Goal: Information Seeking & Learning: Check status

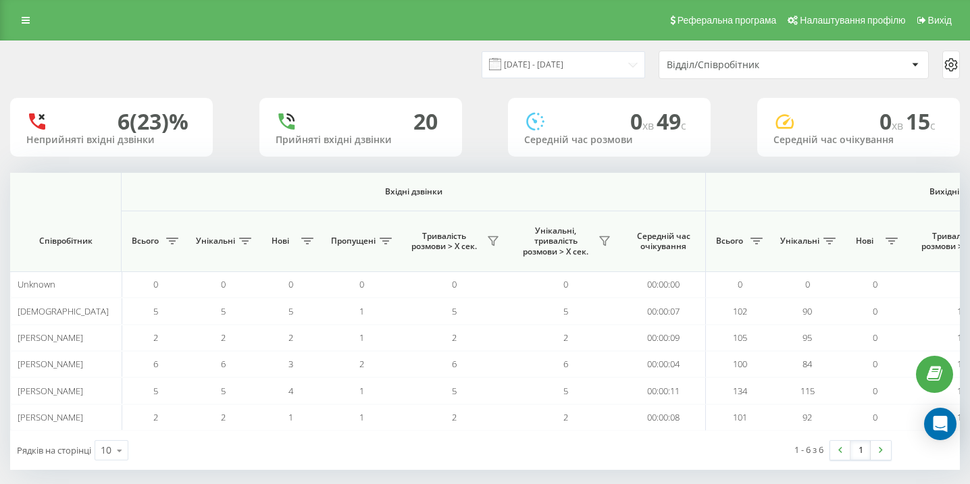
scroll to position [0, 935]
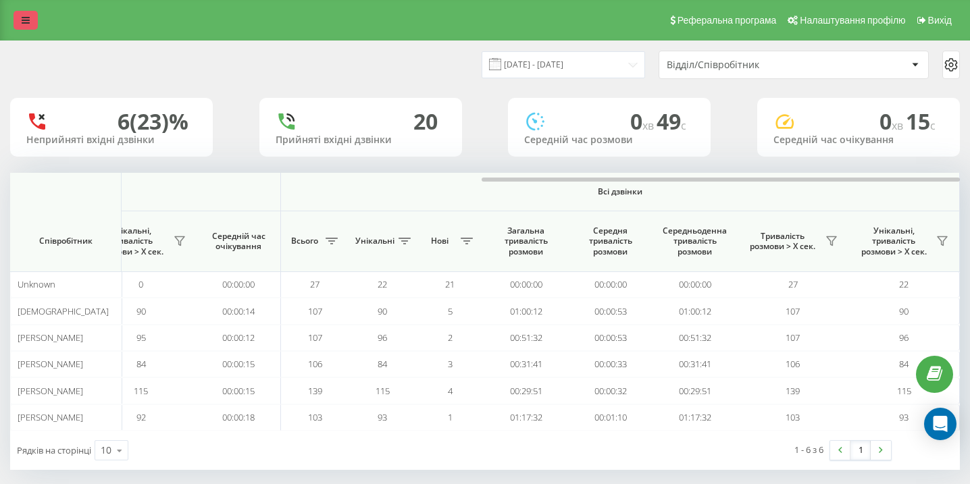
click at [23, 24] on icon at bounding box center [26, 20] width 8 height 9
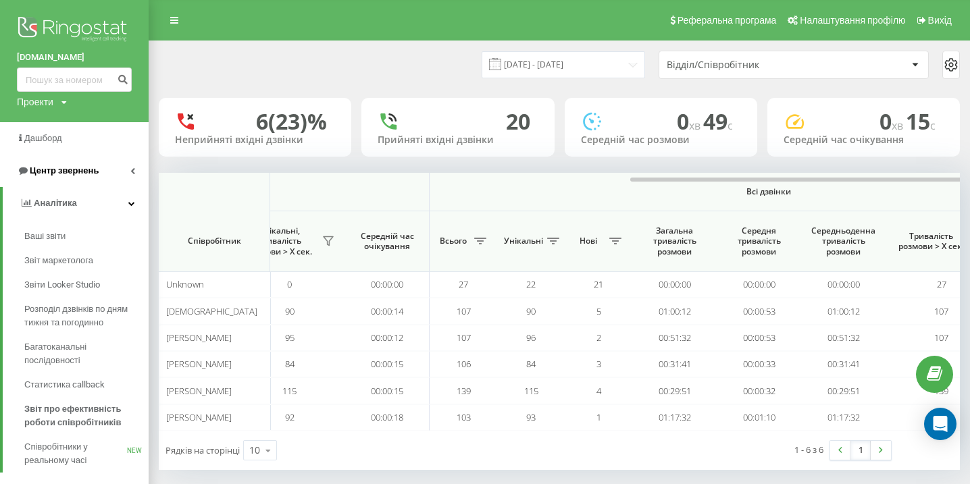
click at [86, 175] on span "Центр звернень" at bounding box center [64, 171] width 69 height 10
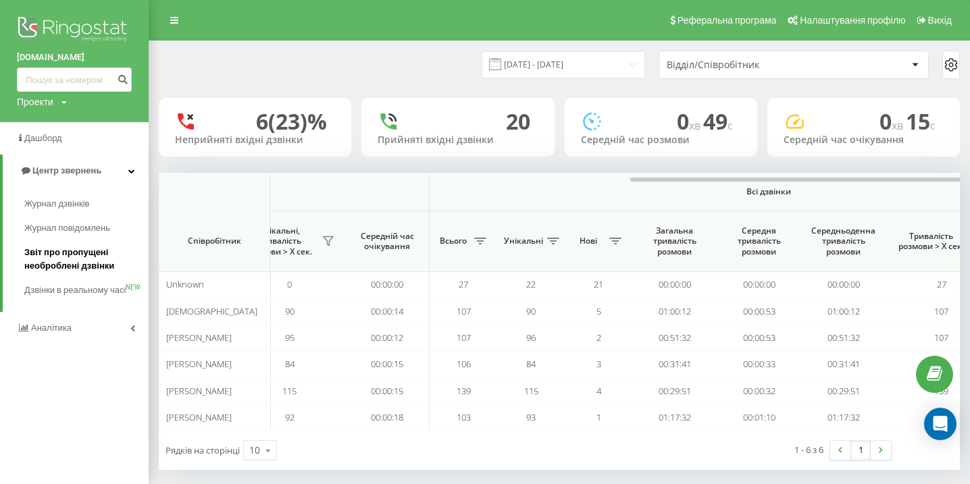
click at [88, 258] on span "Звіт про пропущені необроблені дзвінки" at bounding box center [83, 259] width 118 height 27
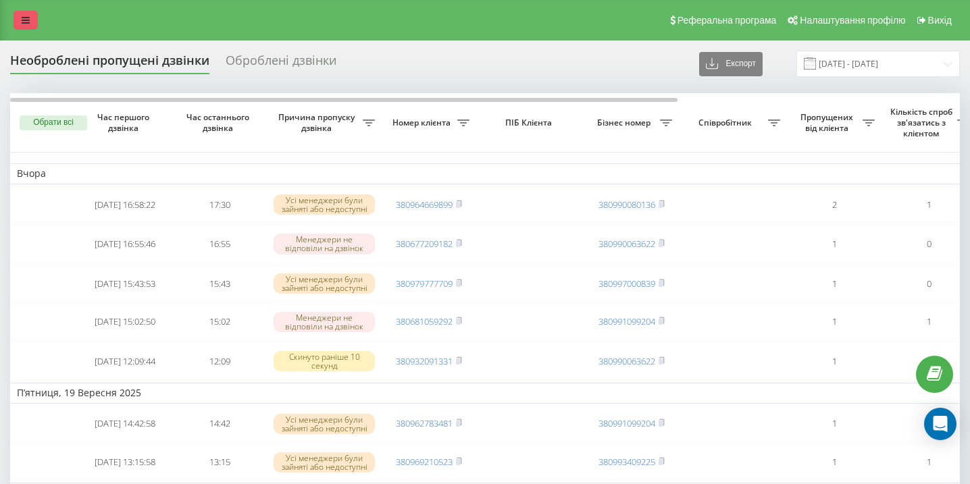
click at [25, 14] on link at bounding box center [26, 20] width 24 height 19
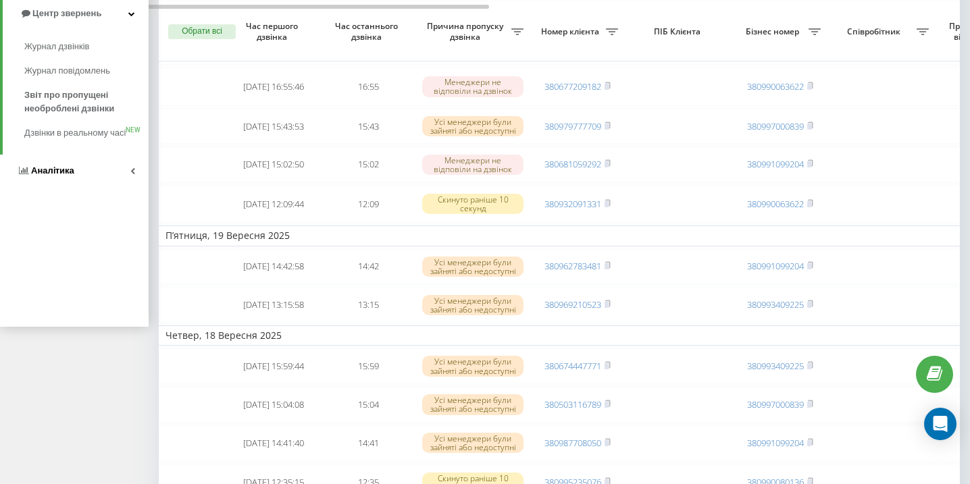
click at [71, 178] on span "Аналiтика" at bounding box center [45, 171] width 57 height 14
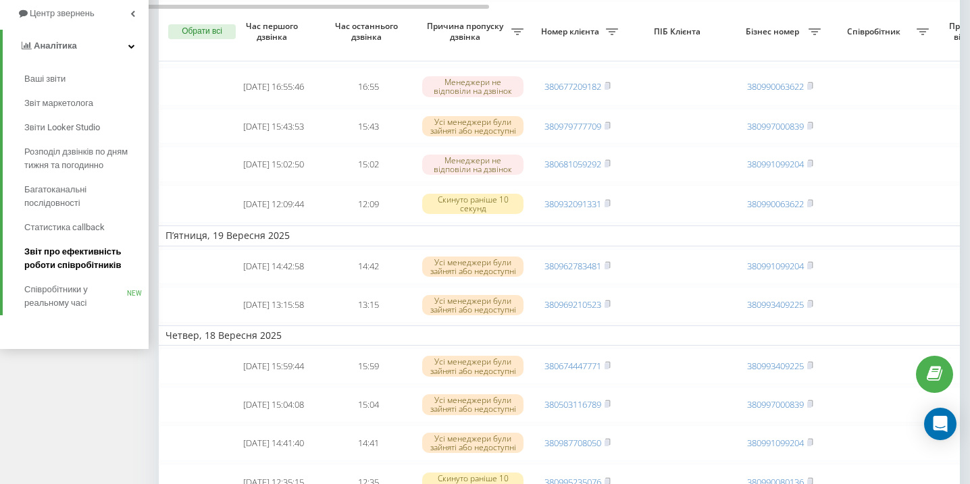
click at [75, 267] on span "Звіт про ефективність роботи співробітників" at bounding box center [83, 258] width 118 height 27
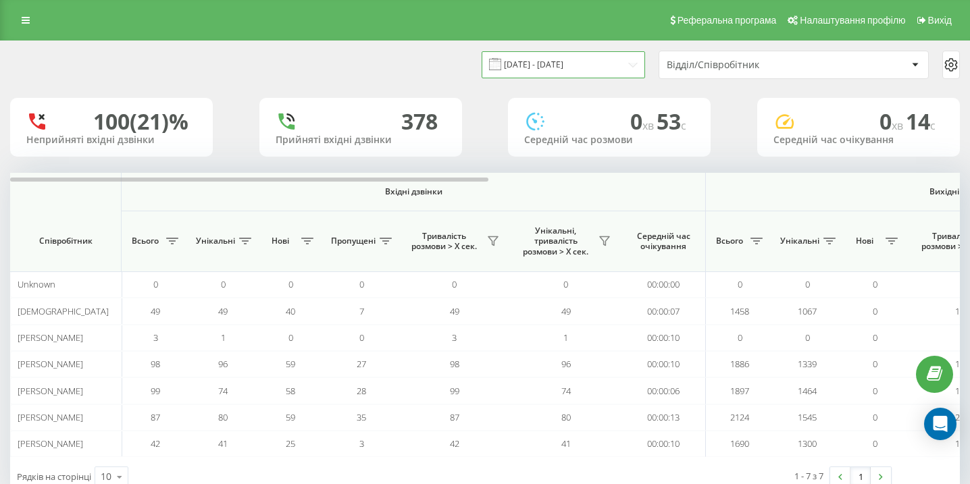
click at [555, 65] on input "[DATE] - [DATE]" at bounding box center [563, 64] width 163 height 26
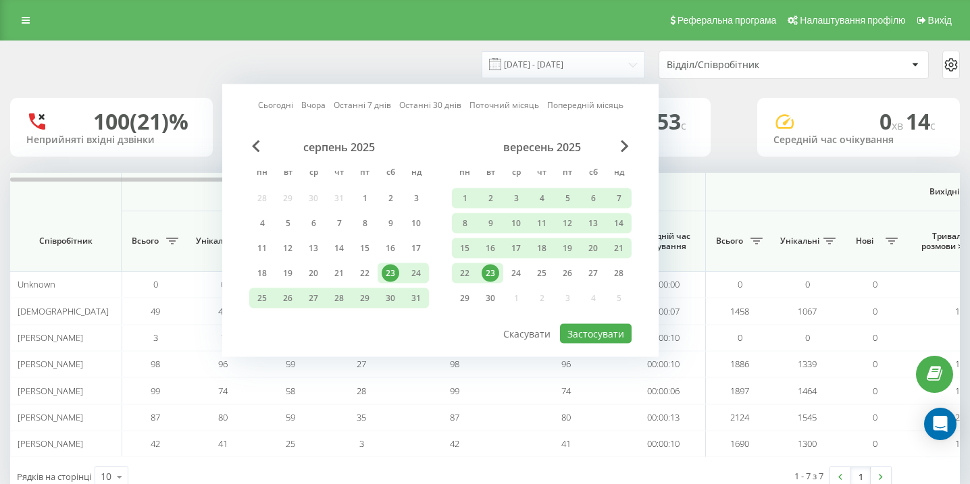
click at [493, 271] on div "23" at bounding box center [491, 274] width 18 height 18
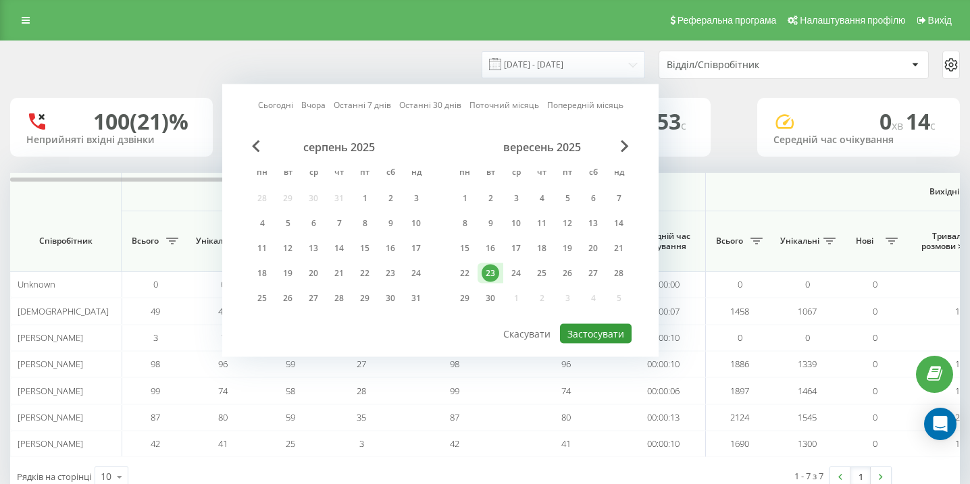
click at [599, 339] on button "Застосувати" at bounding box center [596, 334] width 72 height 20
type input "23.09.2025 - 23.09.2025"
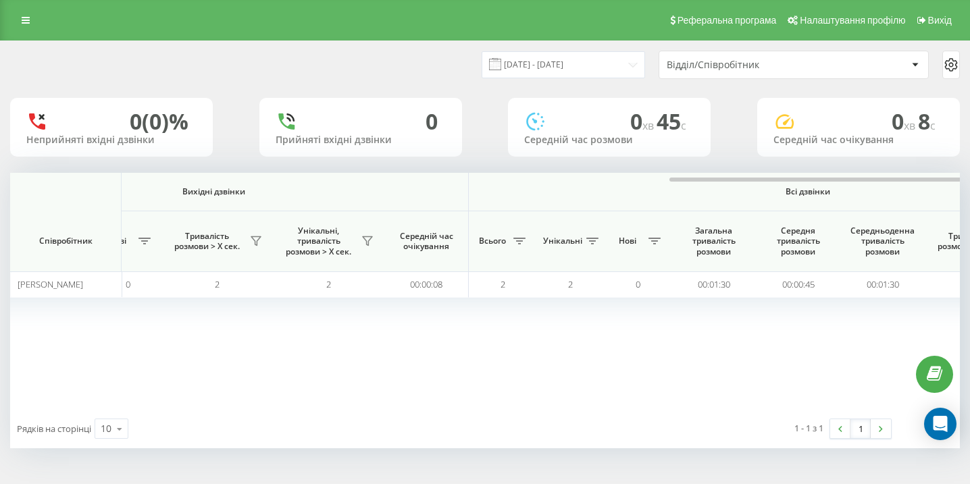
scroll to position [0, 935]
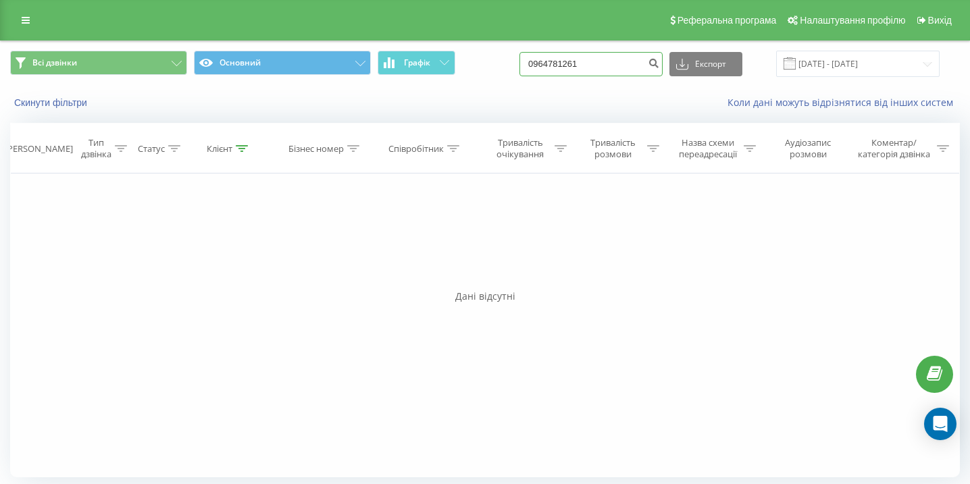
click at [598, 69] on input "0964781261" at bounding box center [591, 64] width 143 height 24
paste input "0965857171"
type input "0965857171"
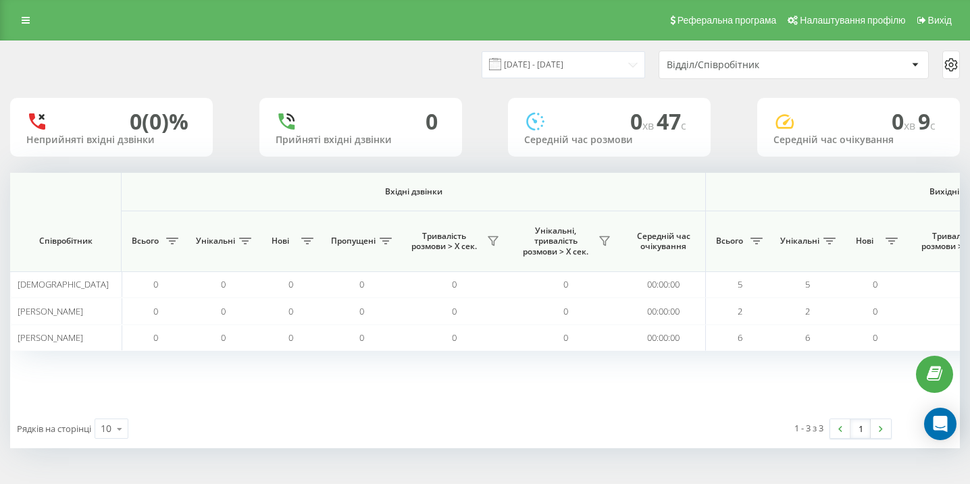
scroll to position [0, 935]
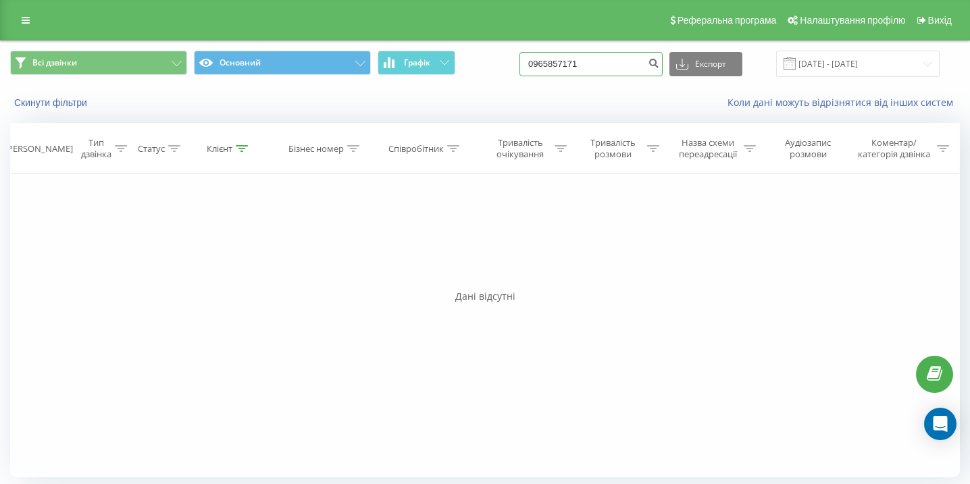
click at [572, 59] on input "0965857171" at bounding box center [591, 64] width 143 height 24
paste input "0963078537"
type input "0963078537"
click at [602, 66] on input "0963078537" at bounding box center [591, 64] width 143 height 24
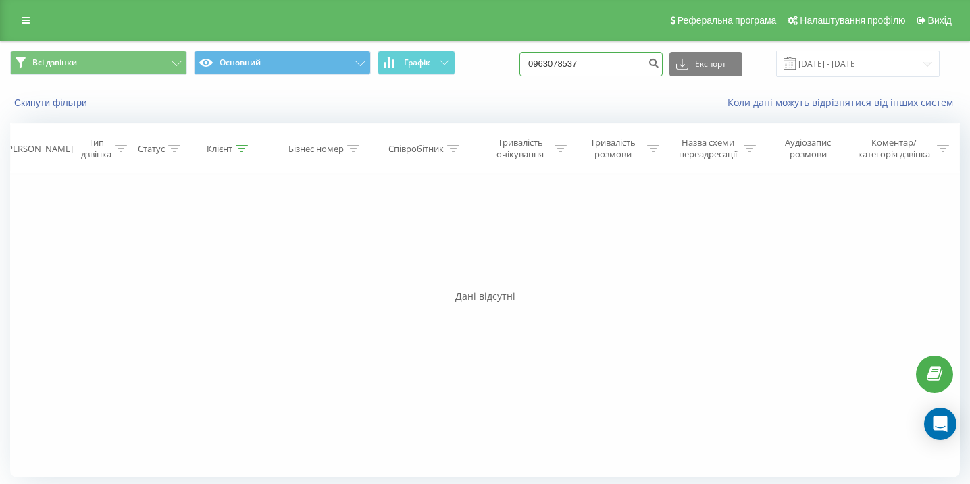
click at [602, 66] on input "0963078537" at bounding box center [591, 64] width 143 height 24
paste input "0992756816"
type input "0992756816"
click at [612, 64] on input "0992756816" at bounding box center [591, 64] width 143 height 24
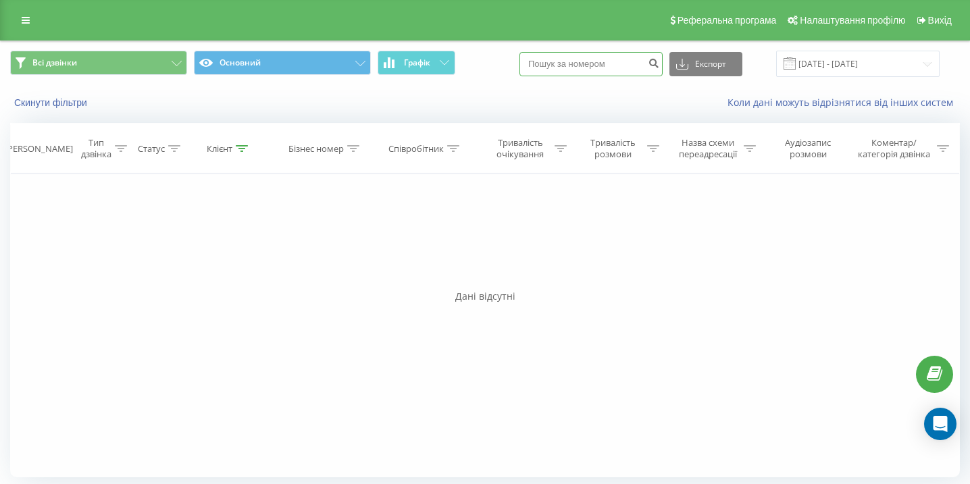
paste input "0937222717"
type input "0937222717"
click at [590, 59] on input "0937222717" at bounding box center [591, 64] width 143 height 24
paste input "0673375773"
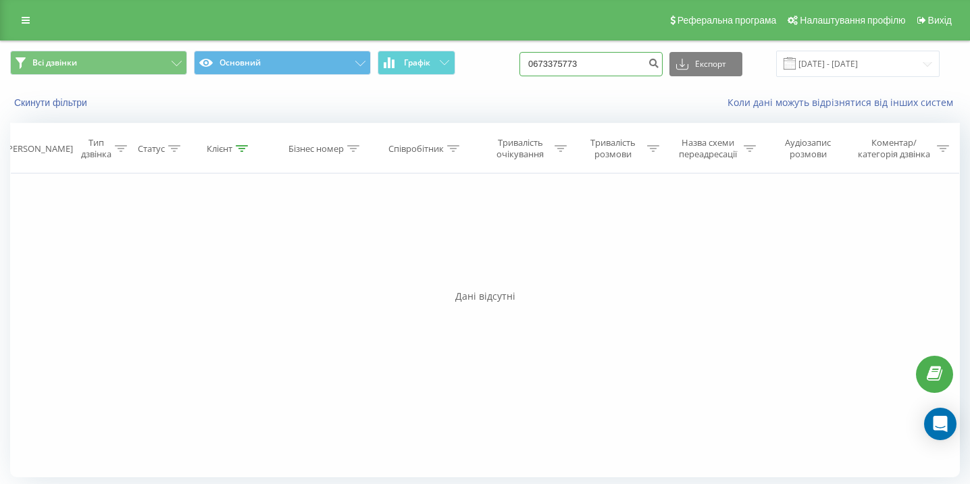
type input "0673375773"
click at [659, 64] on icon "submit" at bounding box center [653, 61] width 11 height 8
click at [632, 61] on input "0673375773" at bounding box center [591, 64] width 143 height 24
paste input "0937222717"
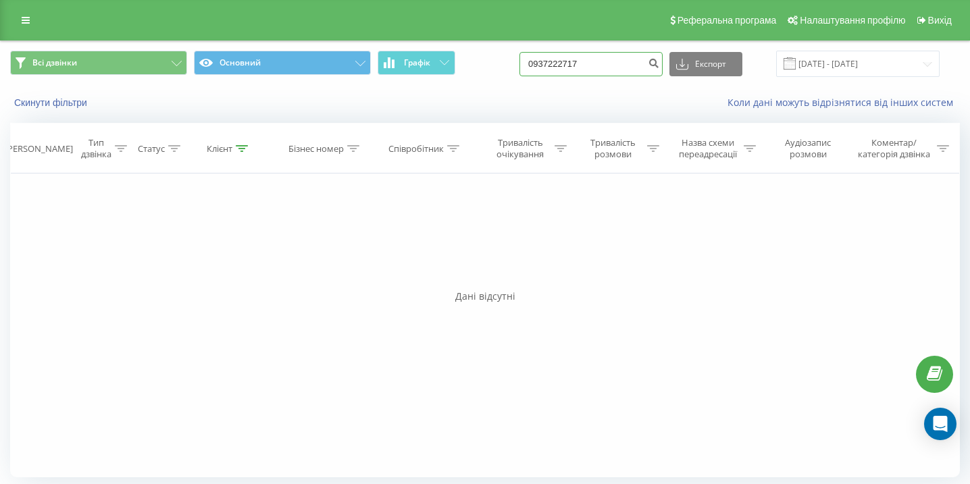
type input "0937222717"
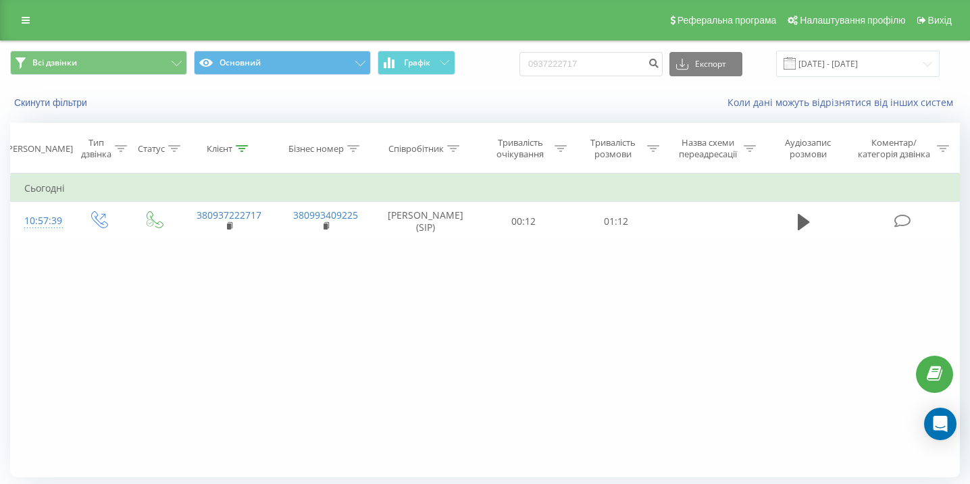
click at [613, 81] on div "Всі дзвінки Основний Графік 0937222717 Експорт .csv .xls .xlsx [DATE] - [DATE]" at bounding box center [485, 63] width 969 height 45
click at [614, 63] on input "0937222717" at bounding box center [591, 64] width 143 height 24
paste input "0678315387"
type input "0678315387"
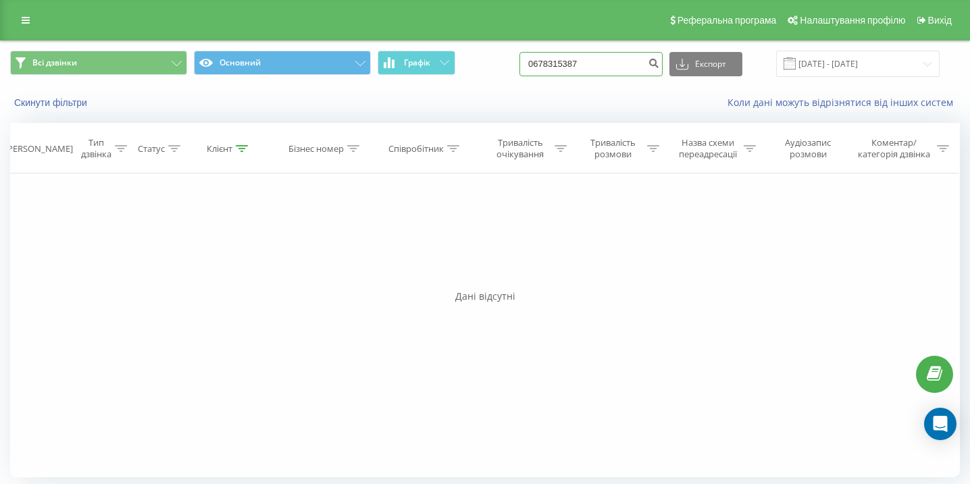
click at [634, 62] on input "0678315387" at bounding box center [591, 64] width 143 height 24
paste input "0974511943"
type input "0974511943"
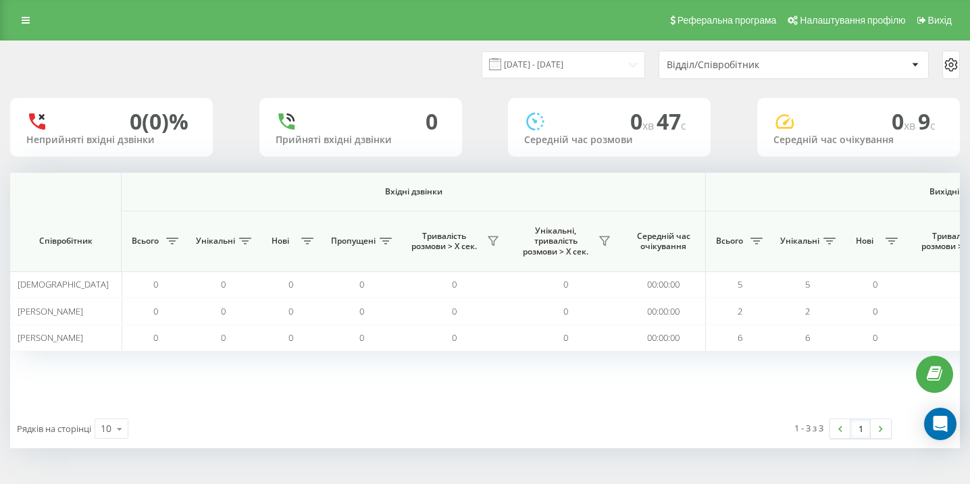
scroll to position [0, 935]
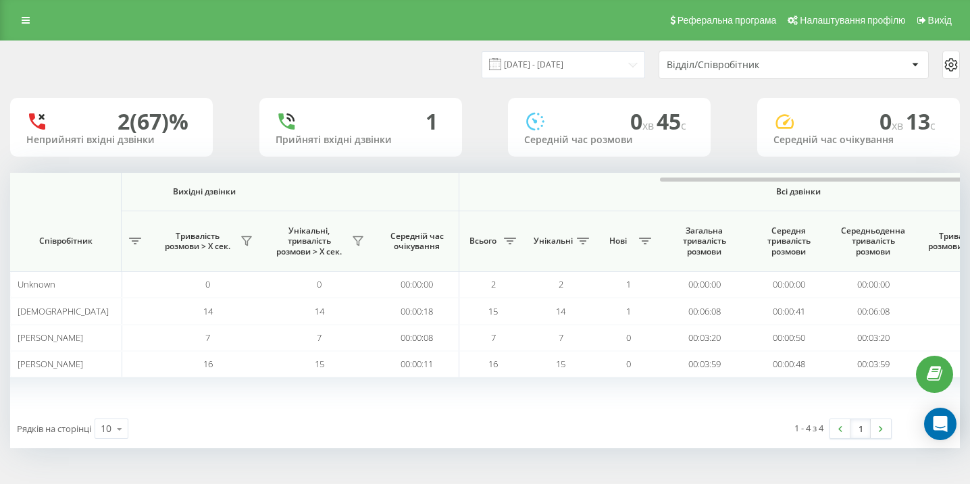
scroll to position [0, 935]
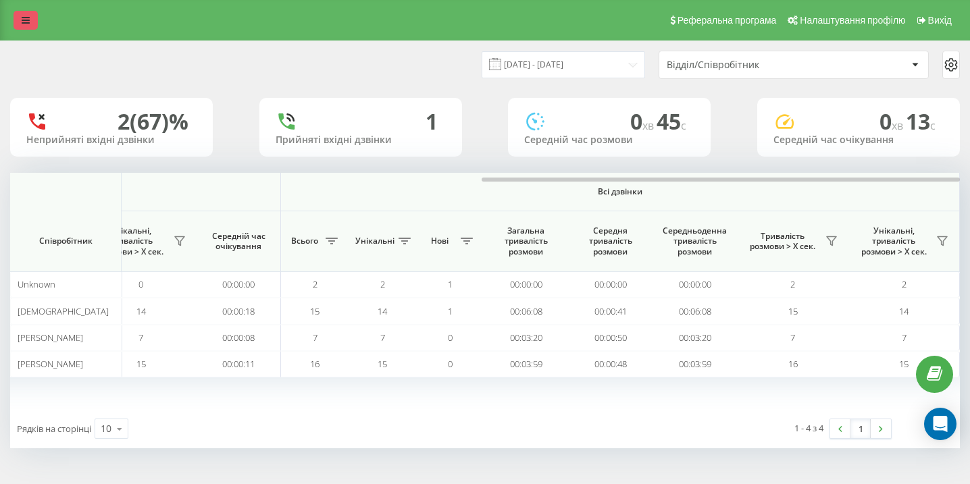
click at [31, 23] on link at bounding box center [26, 20] width 24 height 19
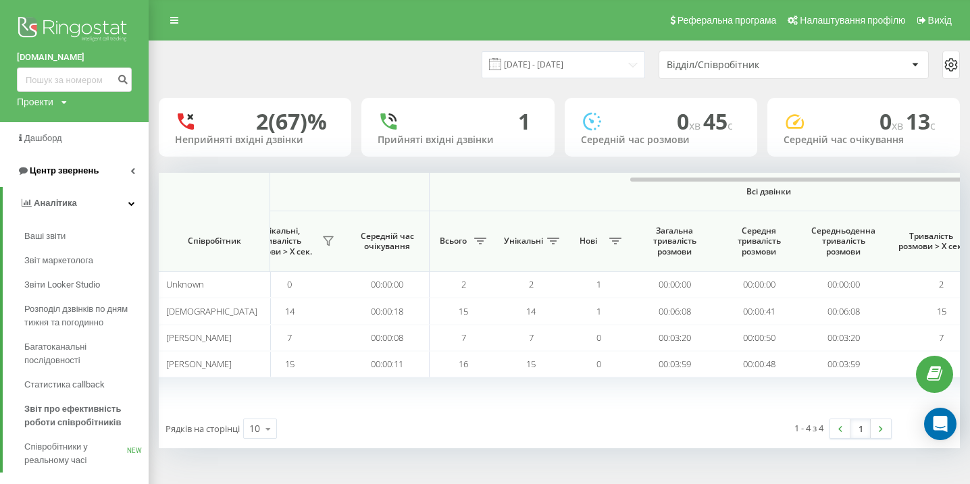
click at [76, 179] on link "Центр звернень" at bounding box center [74, 171] width 149 height 32
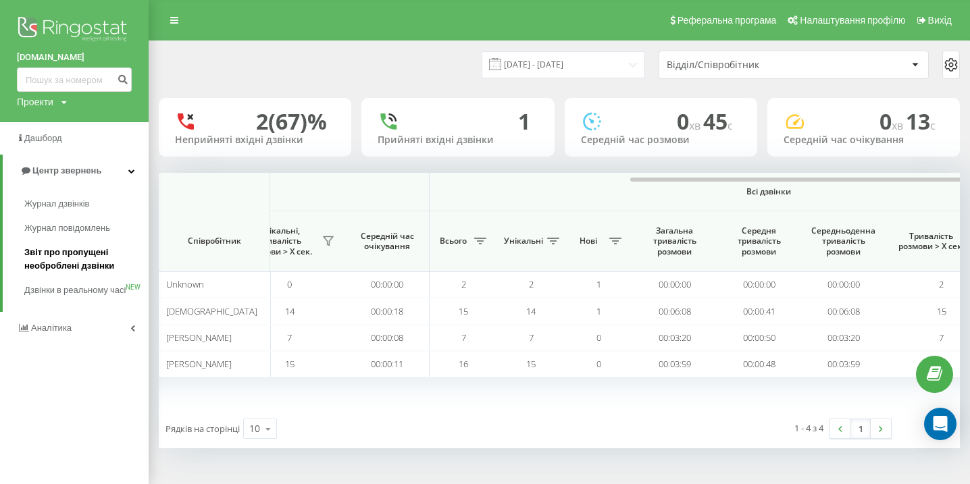
click at [72, 254] on span "Звіт про пропущені необроблені дзвінки" at bounding box center [83, 259] width 118 height 27
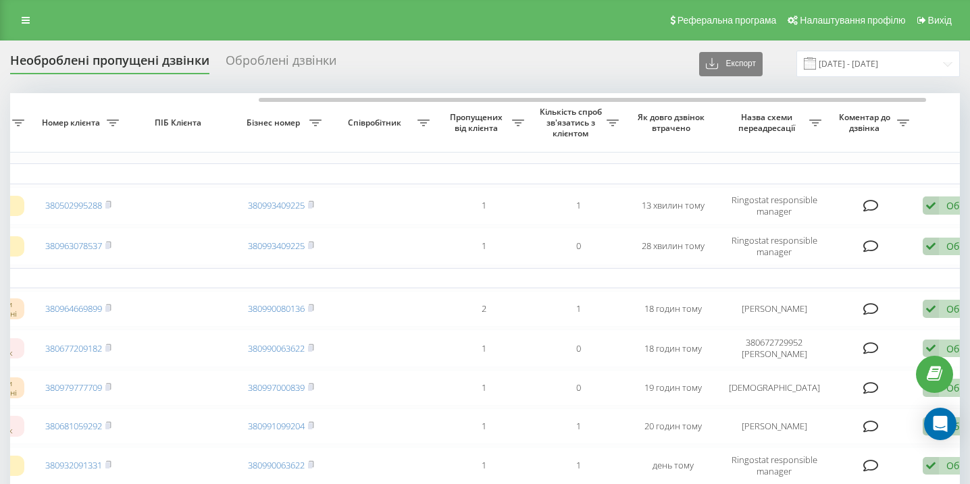
scroll to position [0, 352]
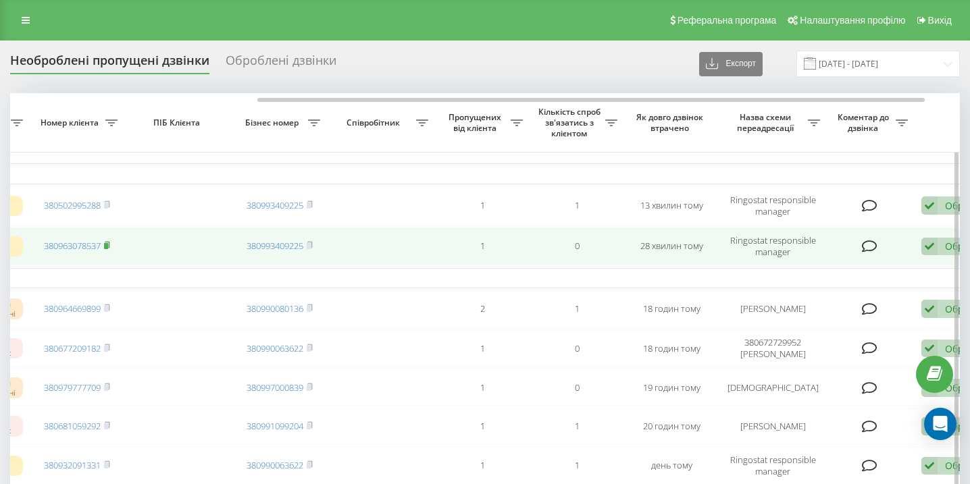
click at [108, 245] on rect at bounding box center [106, 246] width 4 height 6
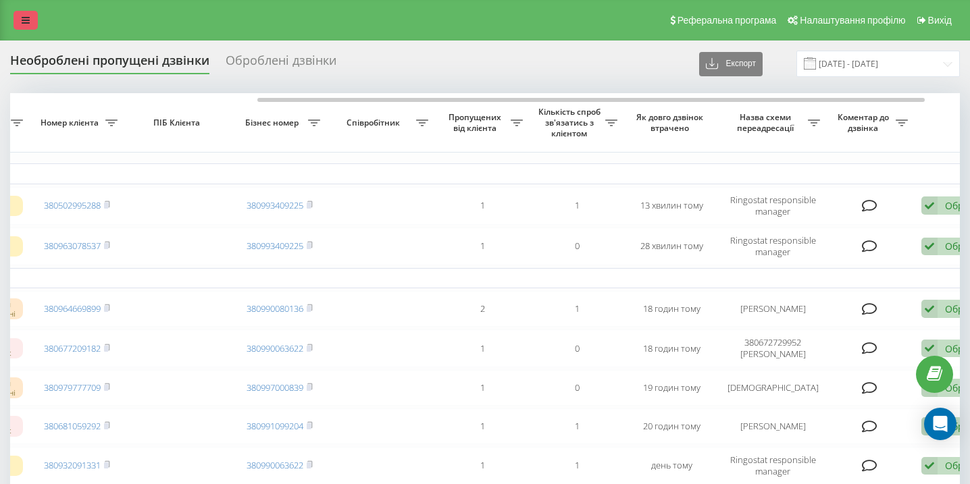
click at [20, 27] on link at bounding box center [26, 20] width 24 height 19
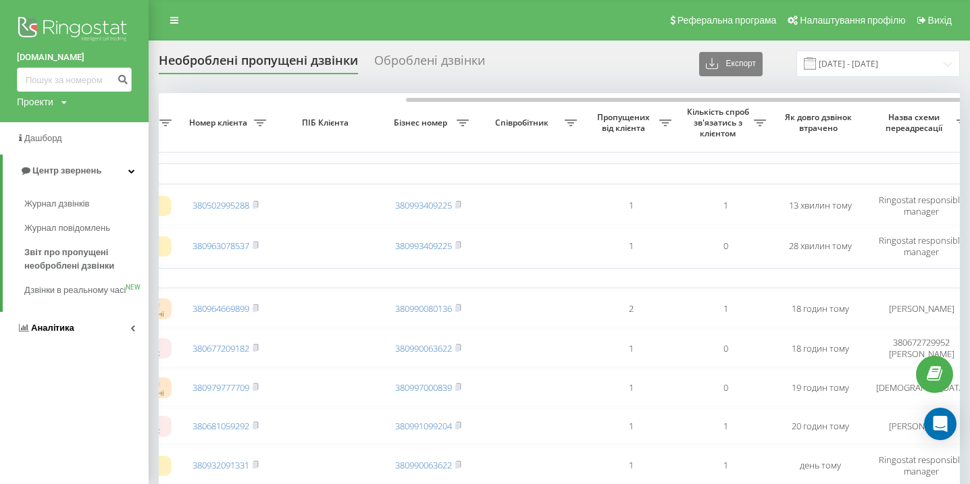
click at [82, 340] on link "Аналiтика" at bounding box center [74, 328] width 149 height 32
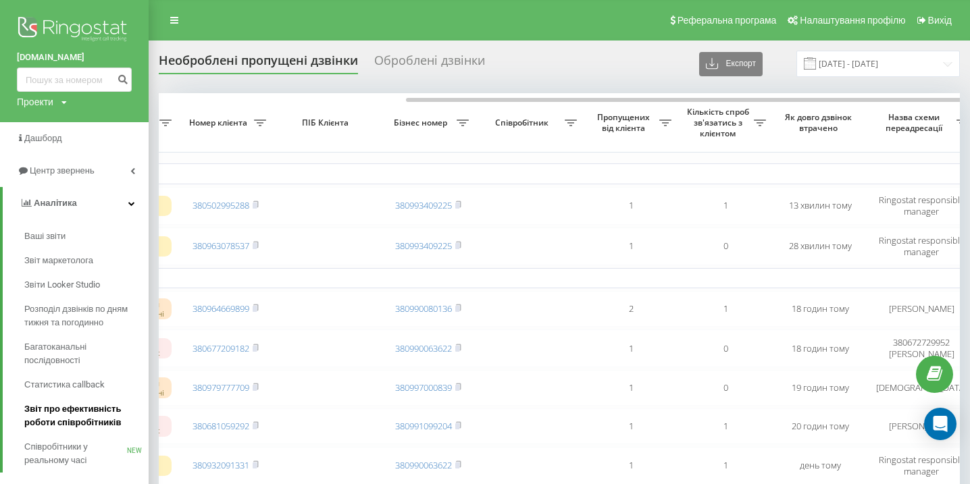
click at [76, 416] on span "Звіт про ефективність роботи співробітників" at bounding box center [83, 416] width 118 height 27
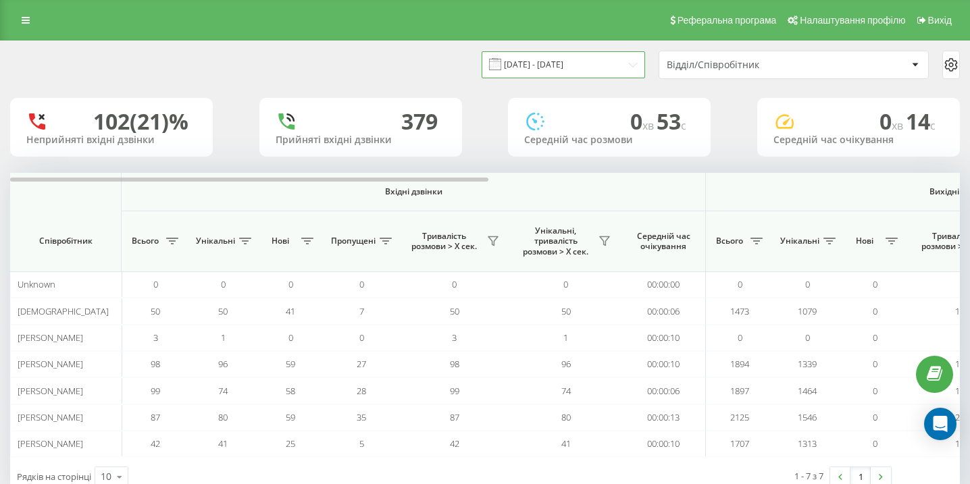
click at [528, 68] on input "23.08.2025 - 23.09.2025" at bounding box center [563, 64] width 163 height 26
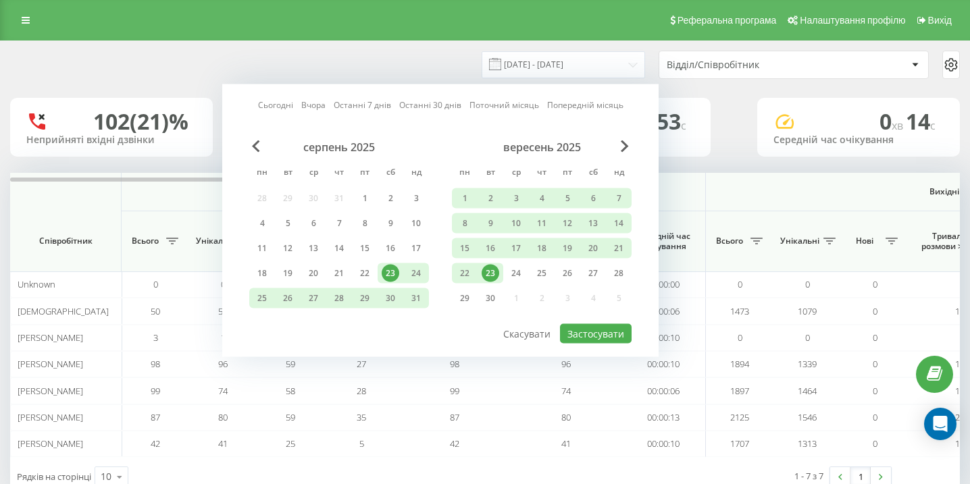
click at [488, 272] on div "23" at bounding box center [491, 274] width 18 height 18
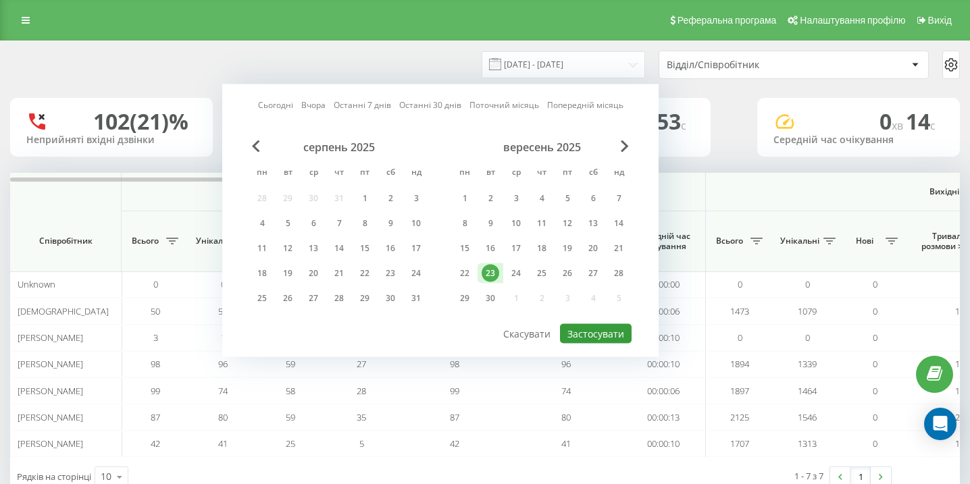
click at [615, 330] on button "Застосувати" at bounding box center [596, 334] width 72 height 20
type input "23.09.2025 - 23.09.2025"
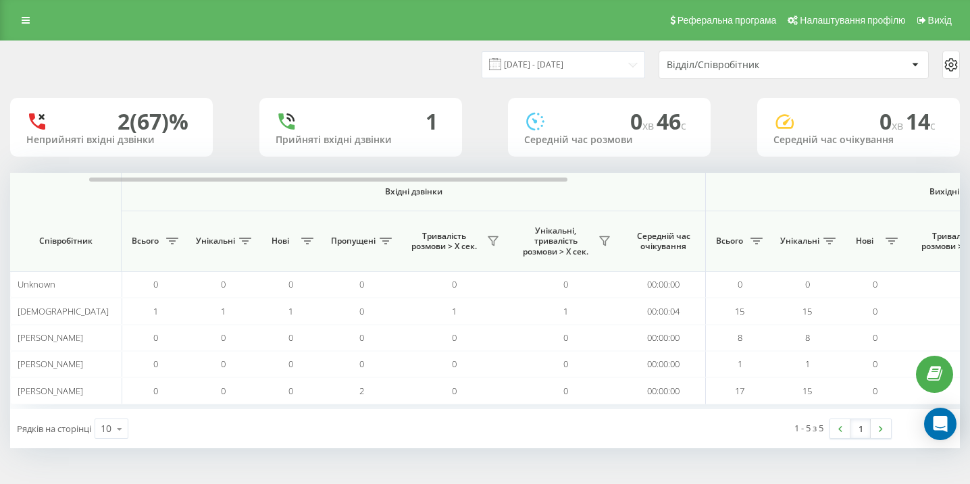
scroll to position [0, 935]
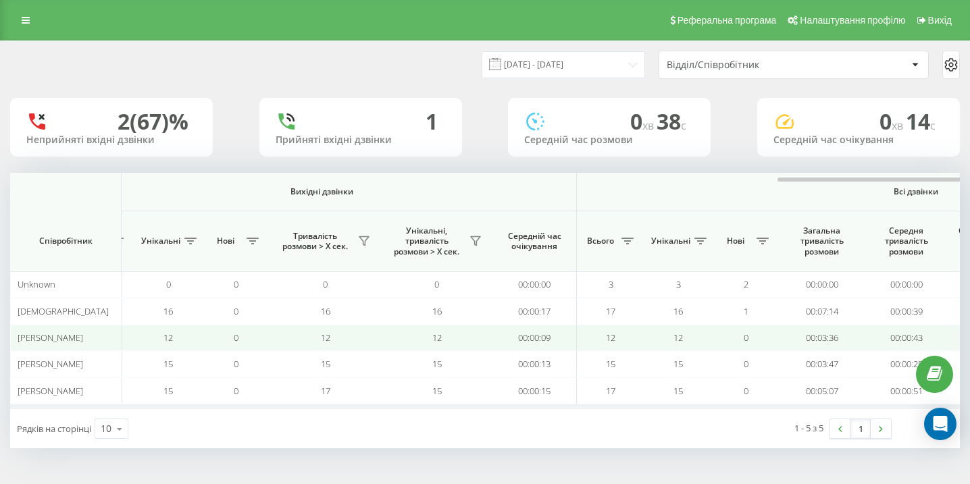
scroll to position [0, 935]
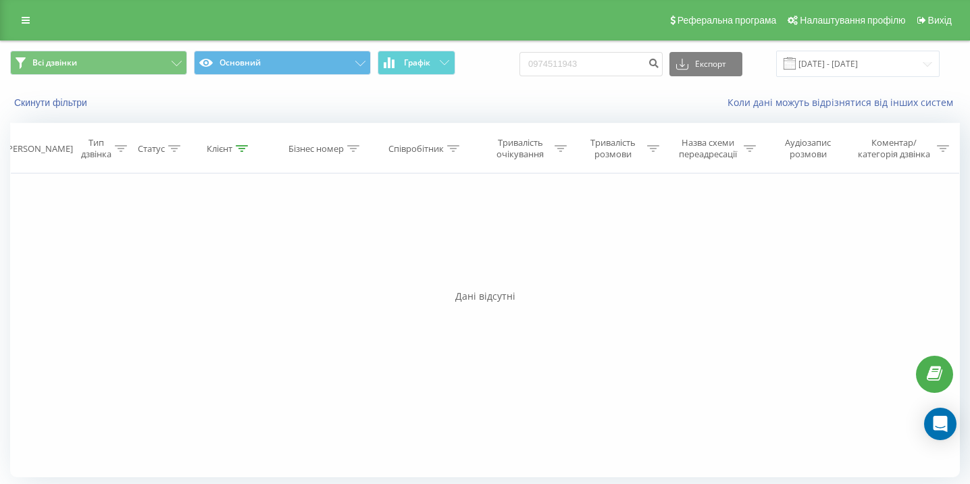
click at [594, 51] on div "0974511943 Експорт .csv .xls .xlsx [DATE] - [DATE]" at bounding box center [730, 64] width 420 height 26
click at [593, 52] on input "0974511943" at bounding box center [591, 64] width 143 height 24
paste input "0968667017"
type input "0968667017"
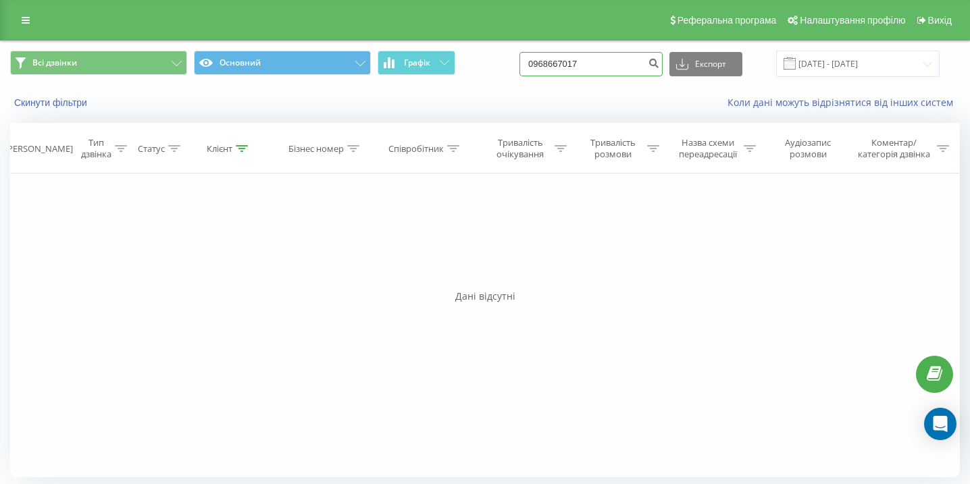
click at [633, 66] on input "0968667017" at bounding box center [591, 64] width 143 height 24
paste input "0732965578"
type input "0732965578"
click at [633, 73] on input "0732965578" at bounding box center [591, 64] width 143 height 24
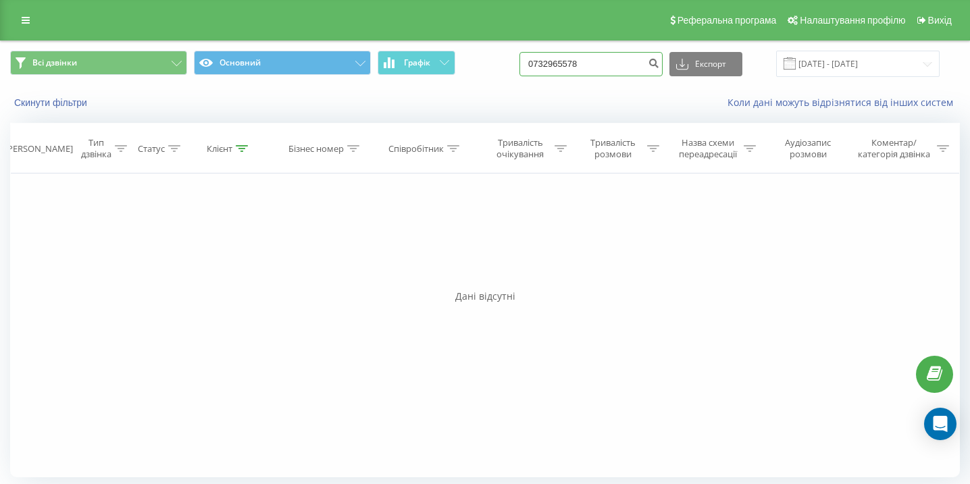
click at [633, 73] on input "0732965578" at bounding box center [591, 64] width 143 height 24
paste input "0733259076"
type input "0733259076"
click at [624, 62] on input "0733259076" at bounding box center [591, 64] width 143 height 24
click at [624, 63] on input "0733259076" at bounding box center [591, 64] width 143 height 24
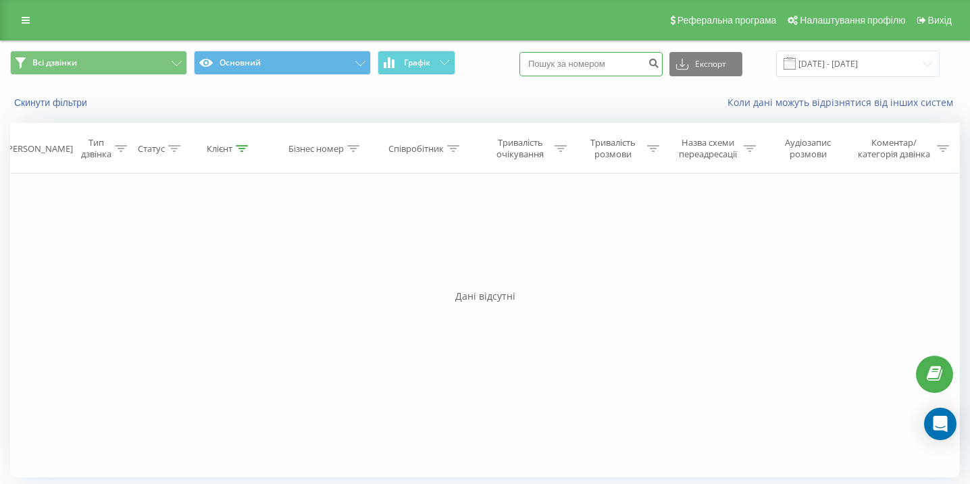
paste input "0631990413"
type input "0631990413"
click at [618, 69] on input "0631990413" at bounding box center [591, 64] width 143 height 24
paste input "0991922521"
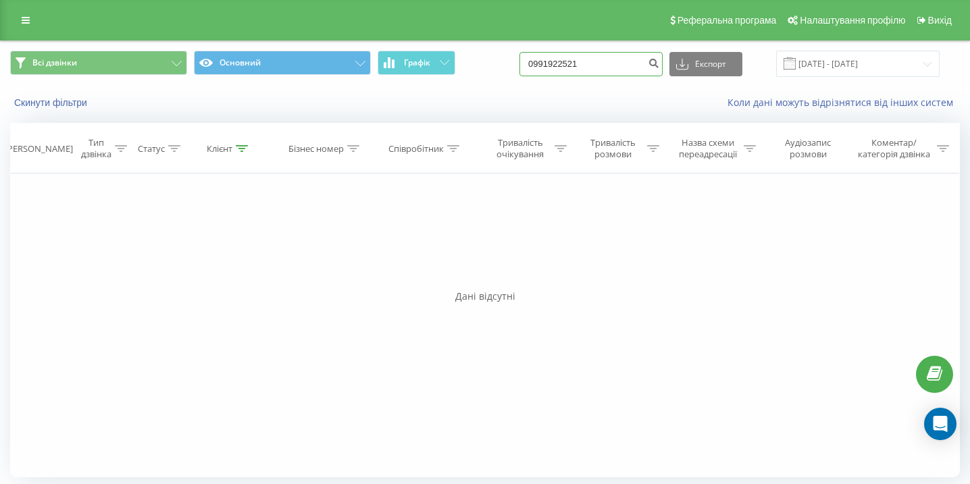
type input "0991922521"
click at [642, 55] on input "0991922521" at bounding box center [591, 64] width 143 height 24
click at [641, 56] on input "0991922521" at bounding box center [591, 64] width 143 height 24
paste input "0988354933"
type input "0988354933"
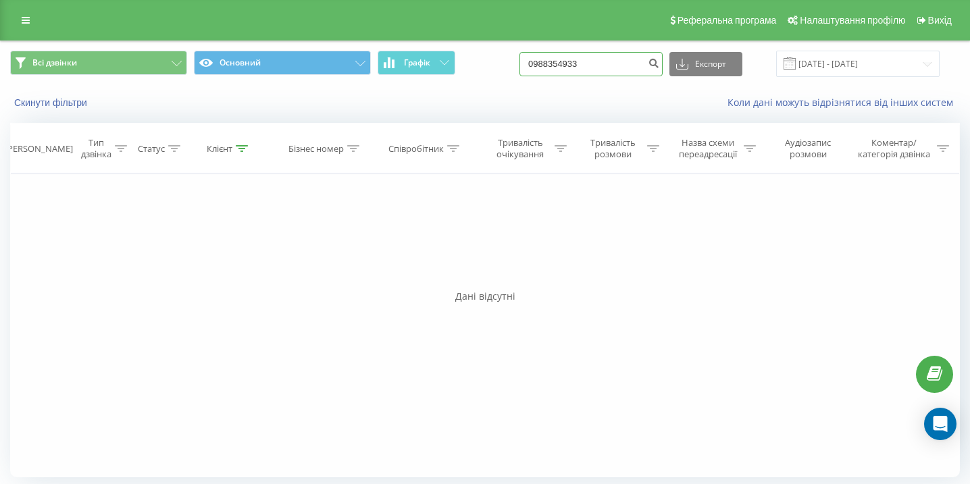
click at [613, 69] on input "0988354933" at bounding box center [591, 64] width 143 height 24
paste input "0970633442"
type input "0970633442"
click at [619, 59] on input "0970633442" at bounding box center [591, 64] width 143 height 24
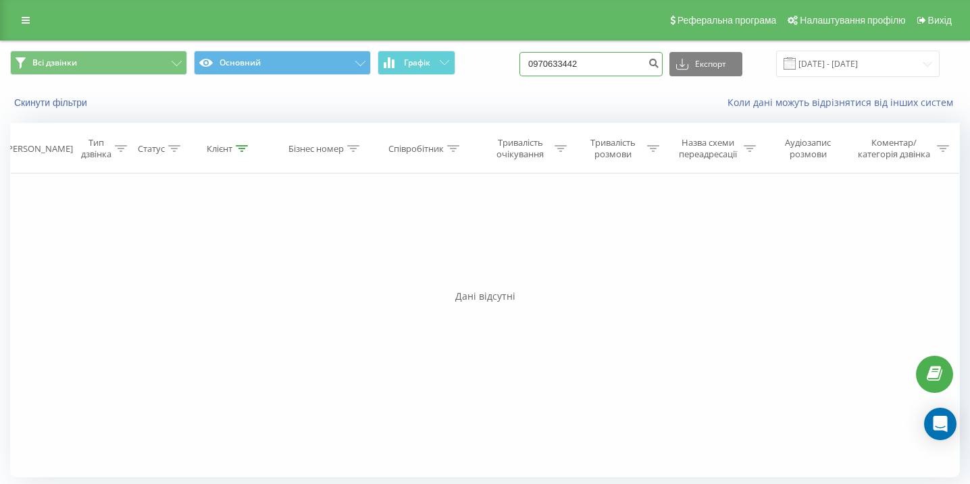
click at [619, 59] on input "0970633442" at bounding box center [591, 64] width 143 height 24
paste input "0662533094"
type input "0662533094"
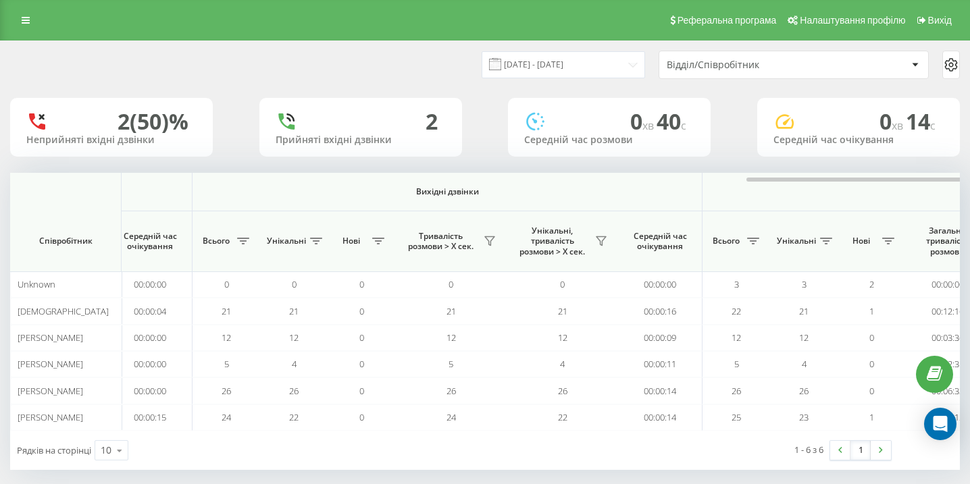
scroll to position [0, 935]
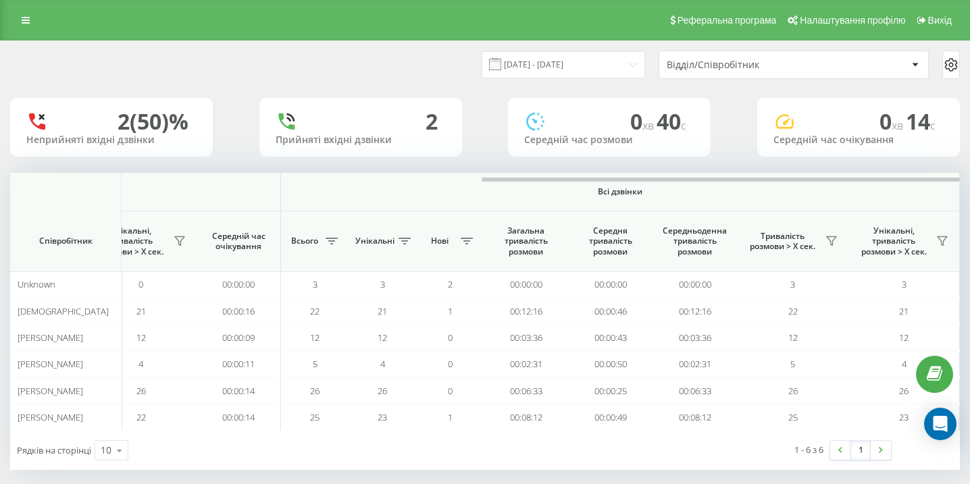
click at [30, 30] on div "Реферальна програма Налаштування профілю Вихід" at bounding box center [485, 20] width 970 height 41
click at [26, 19] on icon at bounding box center [26, 20] width 8 height 9
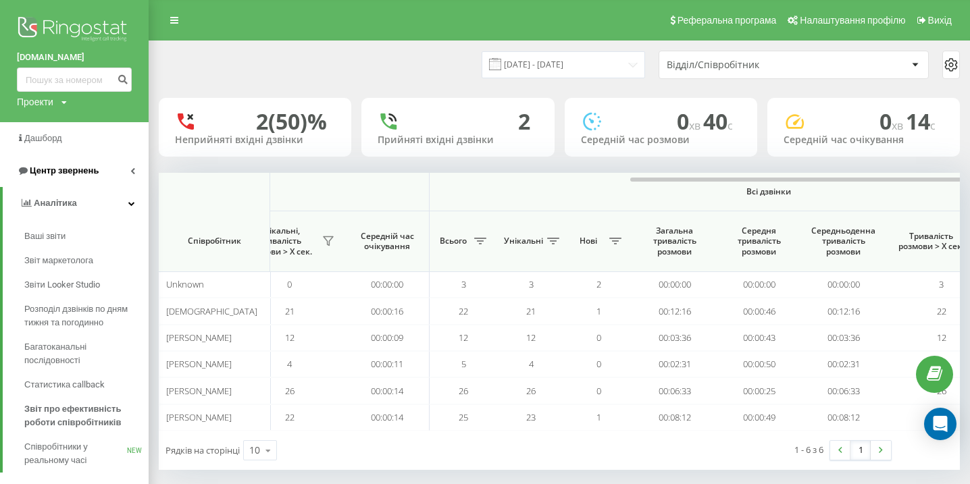
click at [95, 168] on span "Центр звернень" at bounding box center [64, 171] width 69 height 10
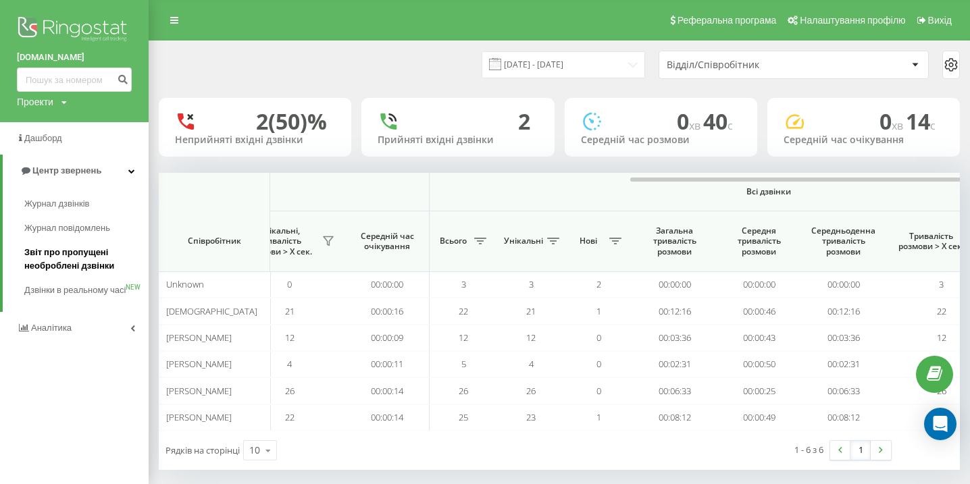
click at [81, 259] on span "Звіт про пропущені необроблені дзвінки" at bounding box center [83, 259] width 118 height 27
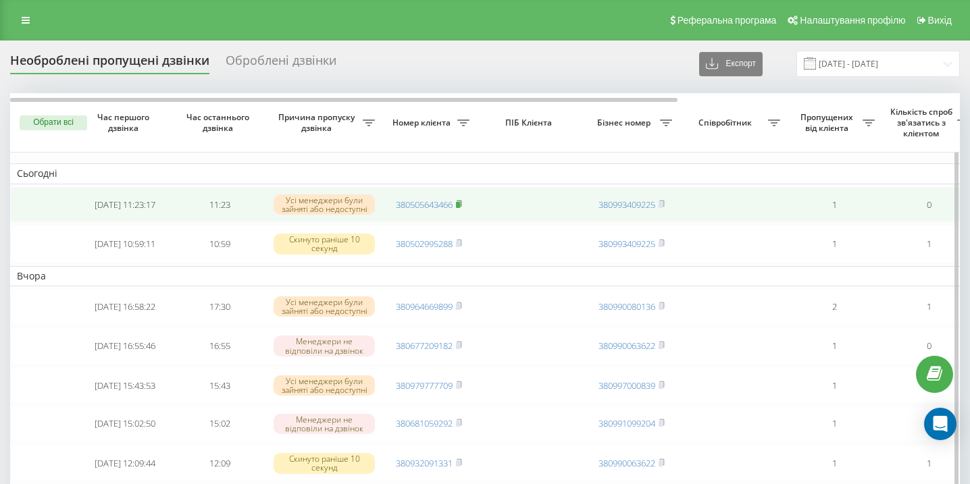
click at [459, 207] on rect at bounding box center [458, 205] width 4 height 6
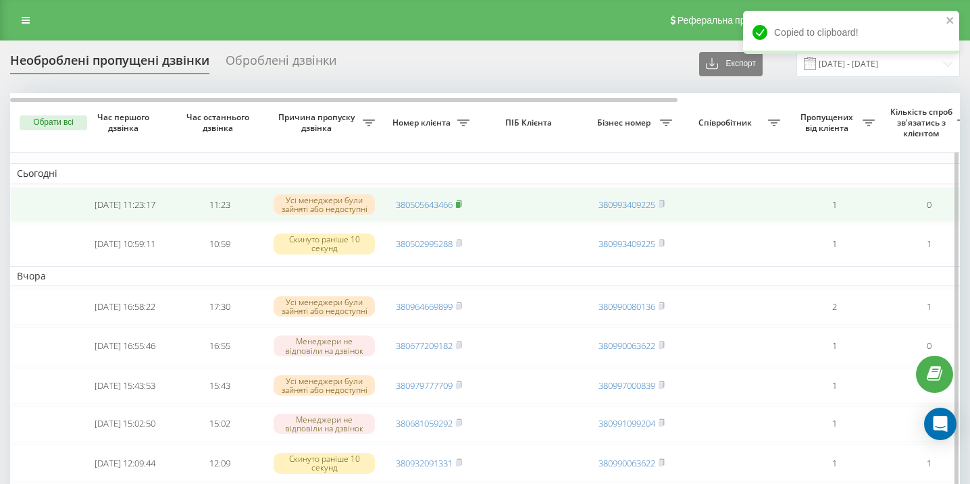
click at [461, 205] on icon at bounding box center [459, 203] width 5 height 6
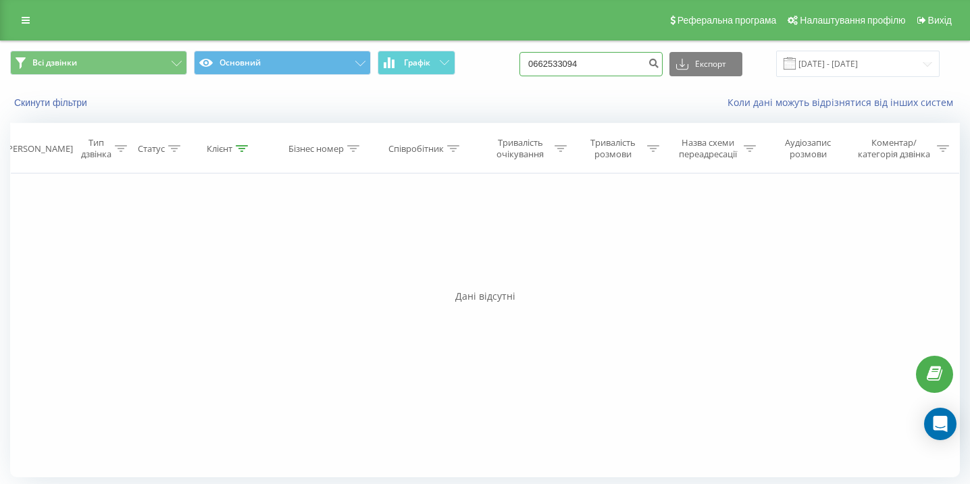
click at [628, 59] on input "0662533094" at bounding box center [591, 64] width 143 height 24
paste input "0957775720"
type input "0957775720"
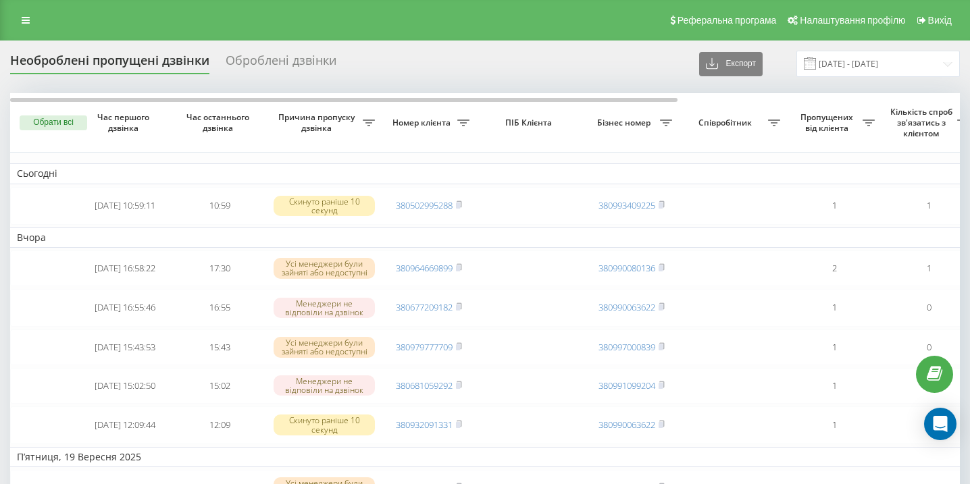
drag, startPoint x: 26, startPoint y: 22, endPoint x: 45, endPoint y: 70, distance: 51.9
click at [26, 22] on icon at bounding box center [26, 20] width 8 height 9
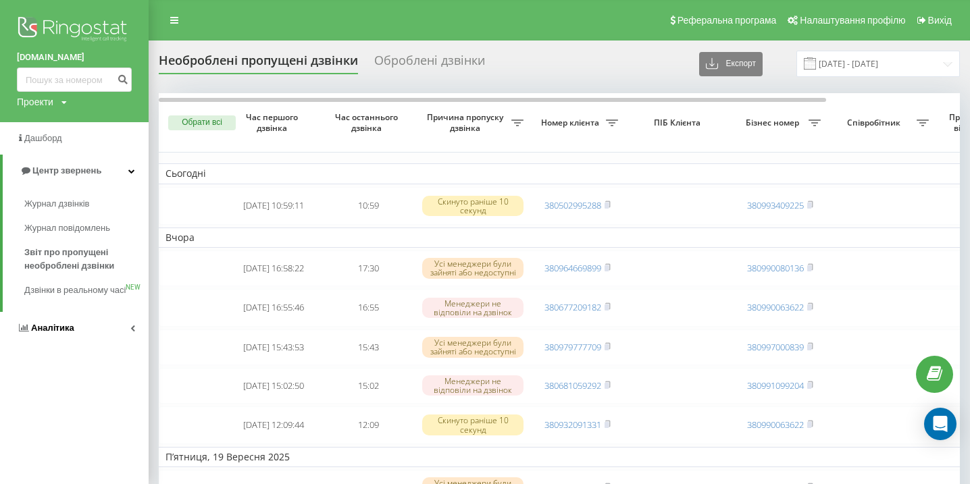
click at [49, 333] on span "Аналiтика" at bounding box center [52, 328] width 43 height 10
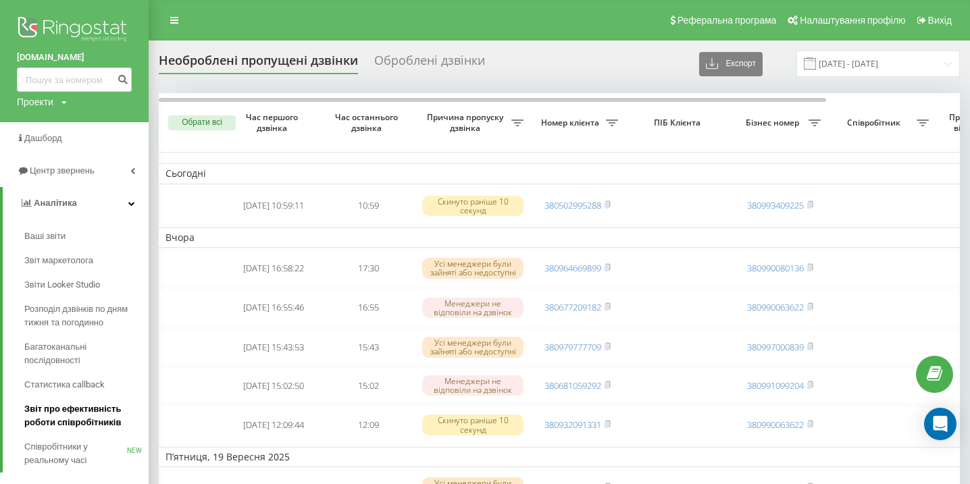
click at [62, 407] on span "Звіт про ефективність роботи співробітників" at bounding box center [83, 416] width 118 height 27
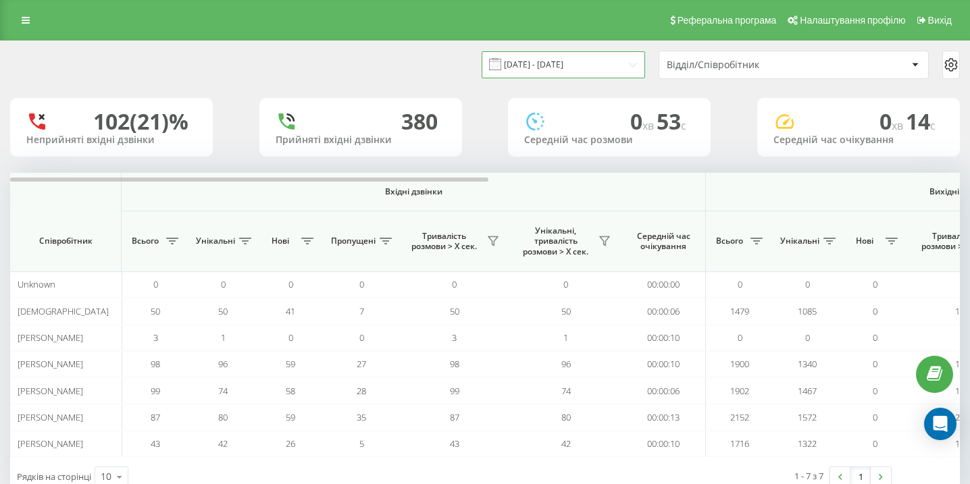
click at [591, 68] on input "[DATE] - [DATE]" at bounding box center [563, 64] width 163 height 26
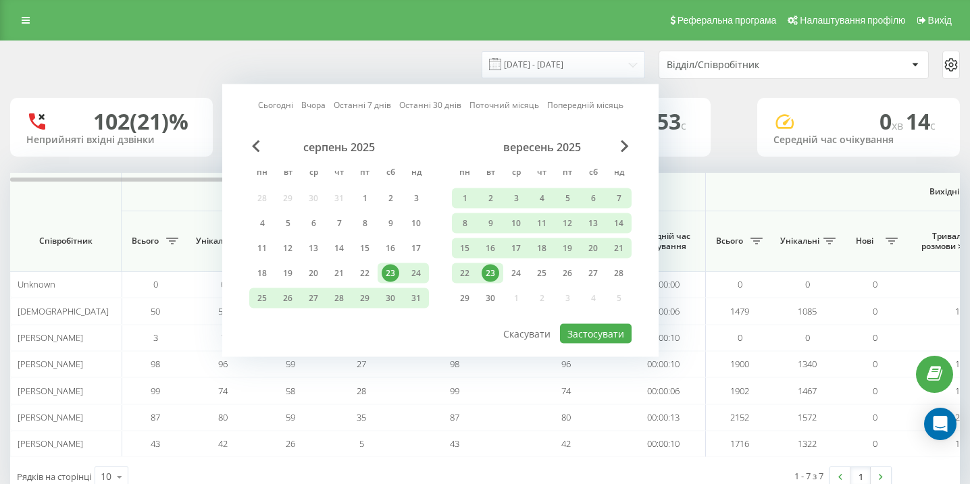
click at [492, 274] on div "23" at bounding box center [491, 274] width 18 height 18
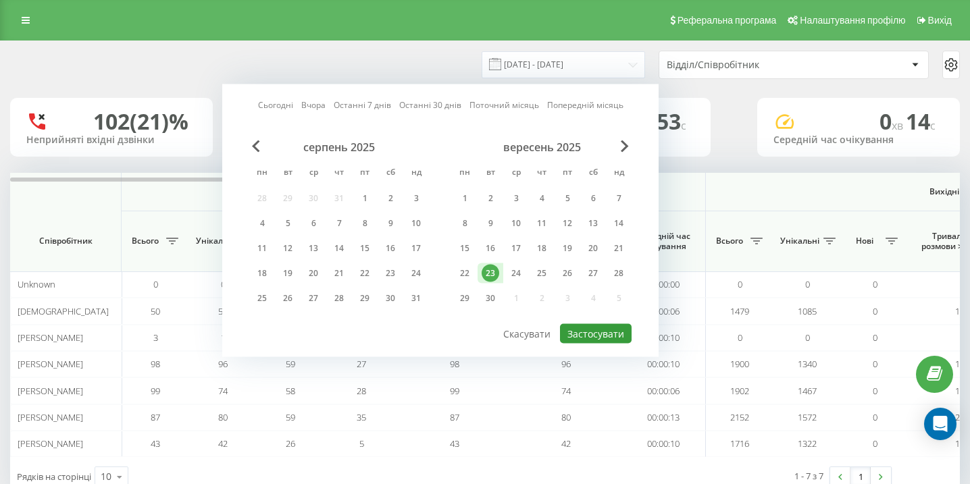
click at [588, 336] on button "Застосувати" at bounding box center [596, 334] width 72 height 20
type input "23.09.2025 - 23.09.2025"
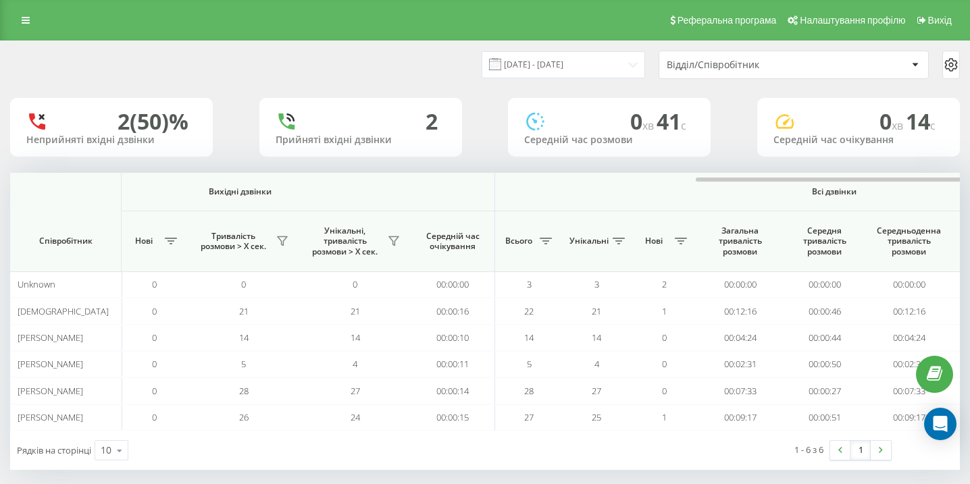
scroll to position [0, 935]
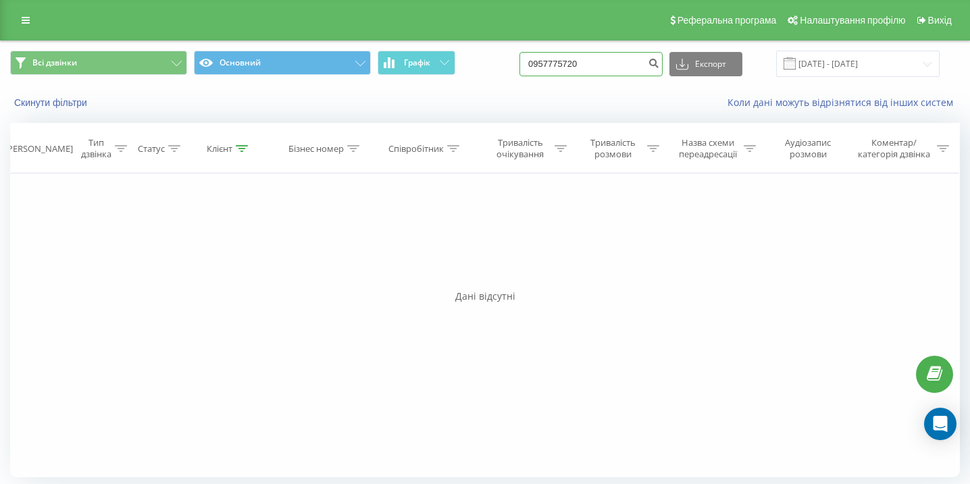
click at [588, 67] on input "0957775720" at bounding box center [591, 64] width 143 height 24
paste input "0676569102"
type input "0676569102"
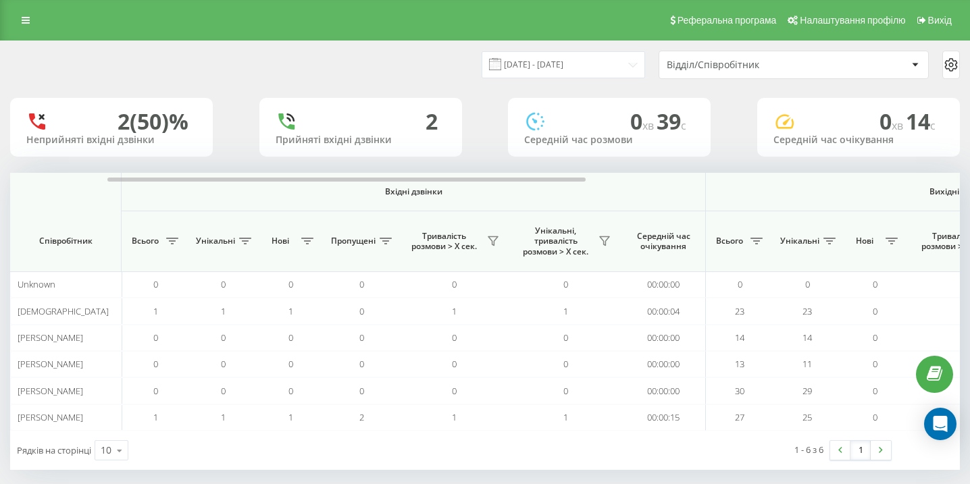
scroll to position [0, 935]
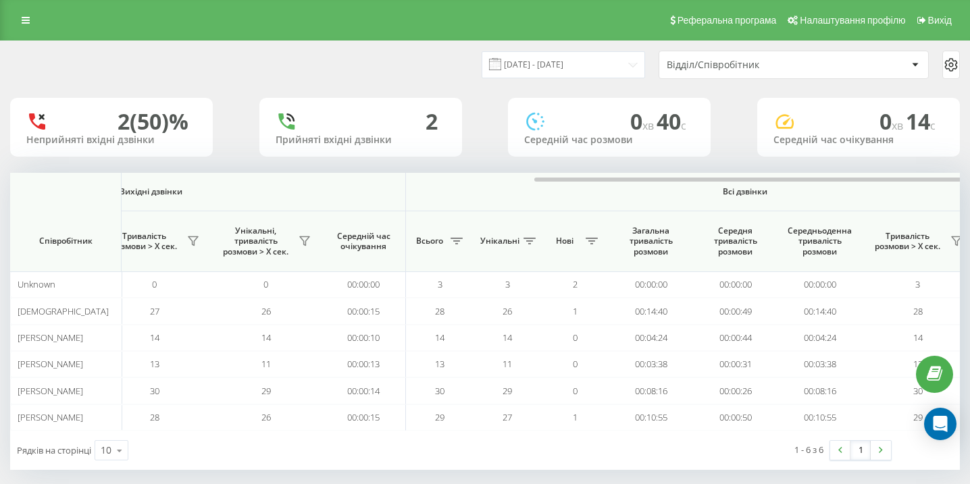
scroll to position [0, 935]
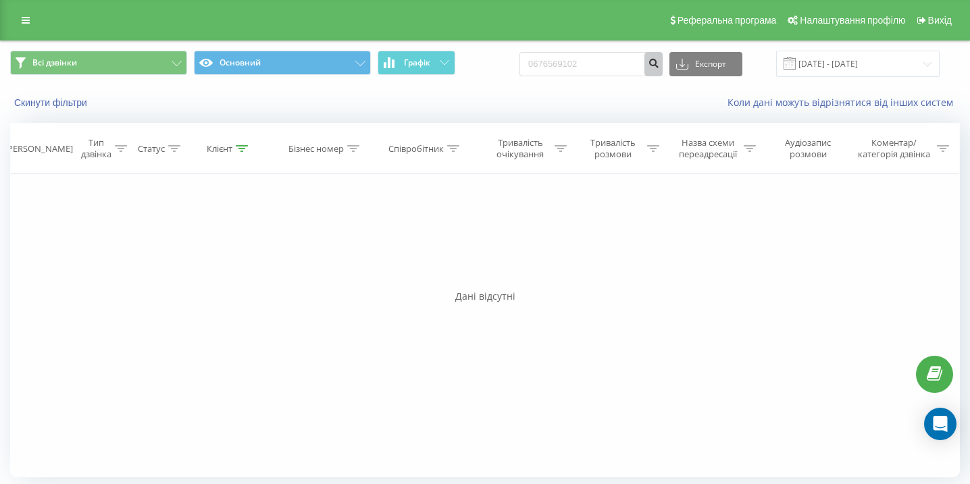
click at [659, 59] on icon "submit" at bounding box center [653, 61] width 11 height 8
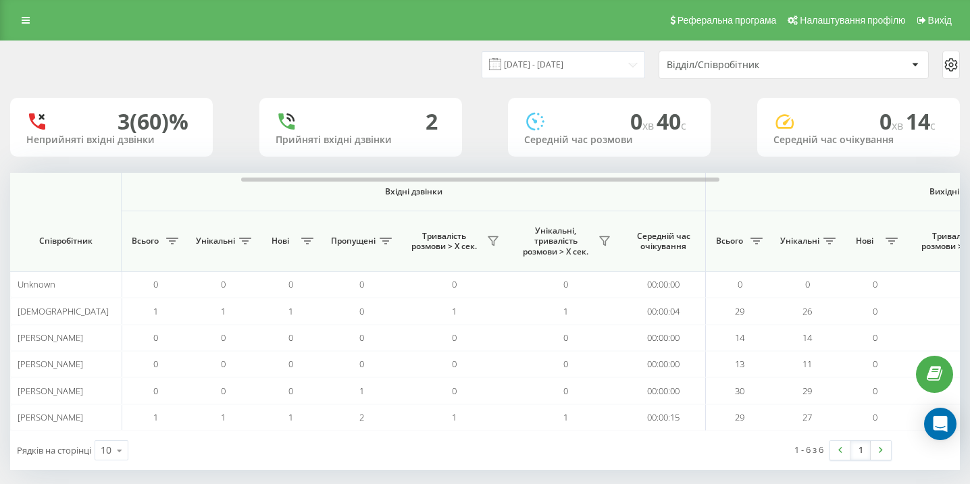
scroll to position [0, 935]
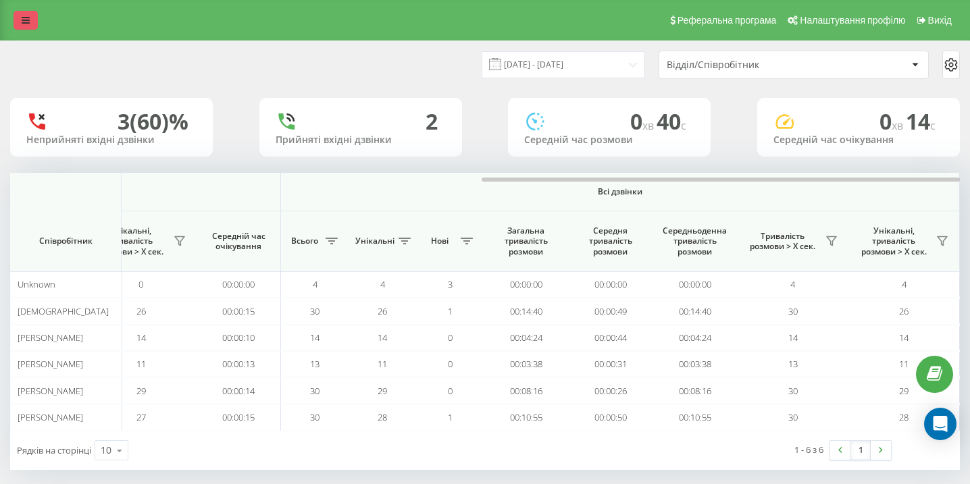
click at [26, 19] on icon at bounding box center [26, 20] width 8 height 9
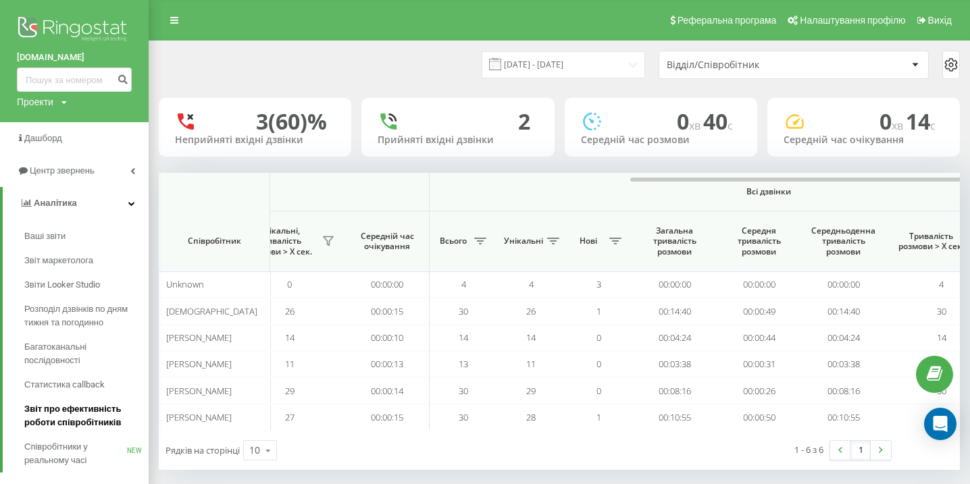
scroll to position [23, 0]
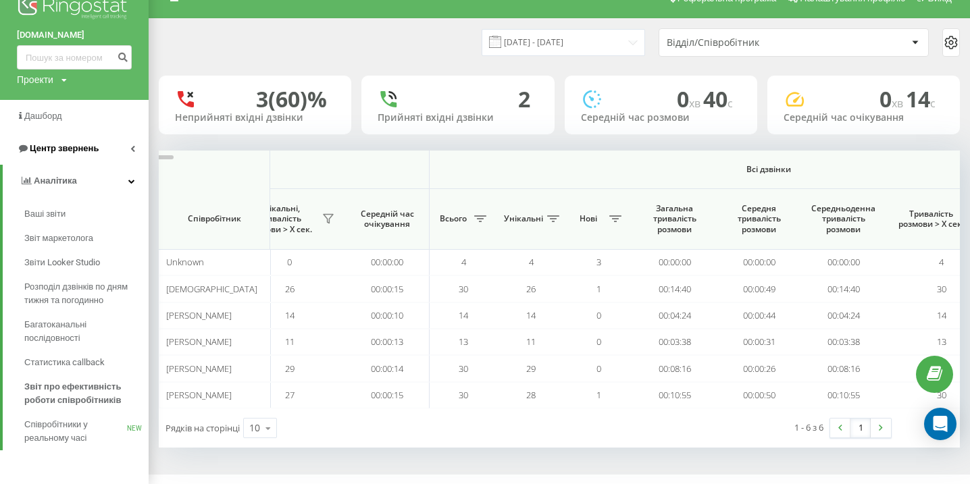
click at [83, 145] on span "Центр звернень" at bounding box center [64, 148] width 69 height 10
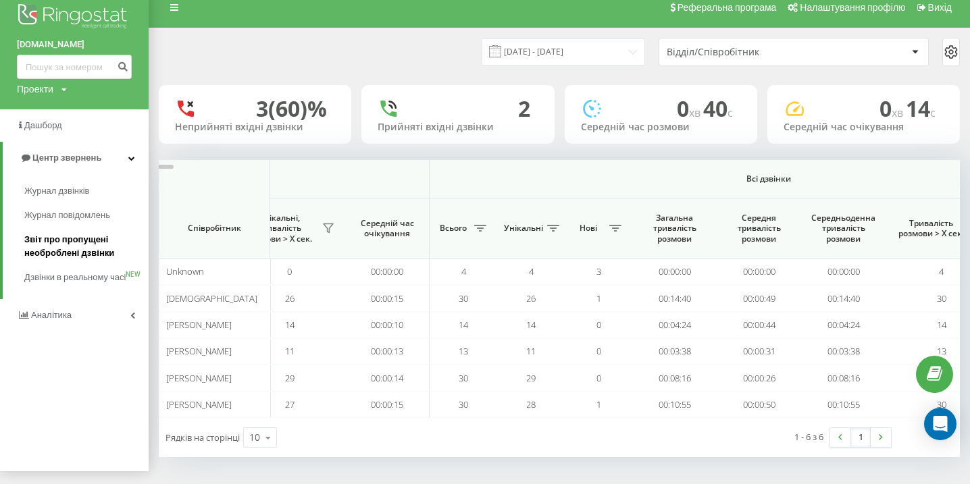
click at [60, 241] on span "Звіт про пропущені необроблені дзвінки" at bounding box center [83, 246] width 118 height 27
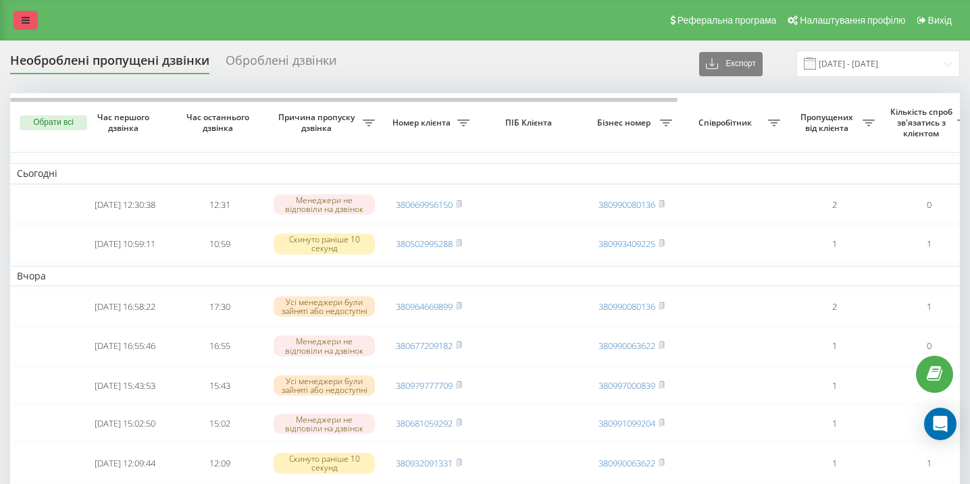
click at [24, 18] on icon at bounding box center [26, 20] width 8 height 9
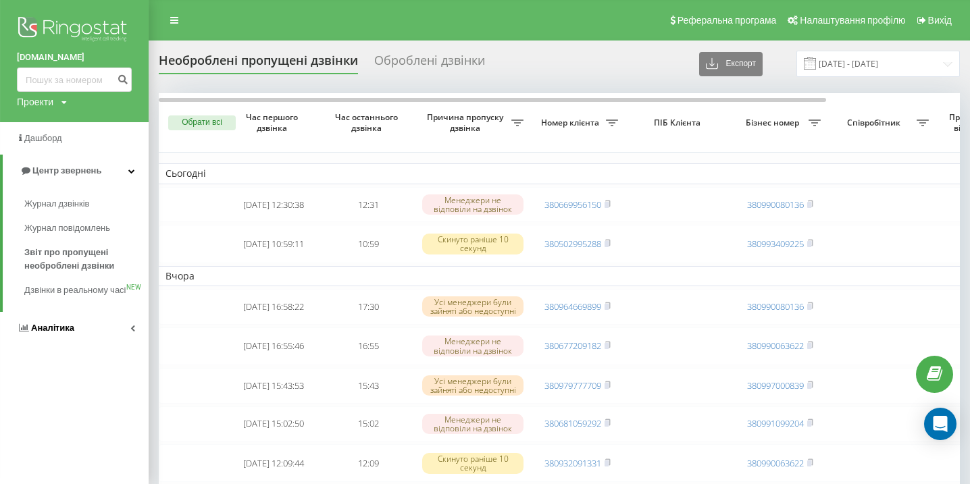
click at [82, 345] on link "Аналiтика" at bounding box center [74, 328] width 149 height 32
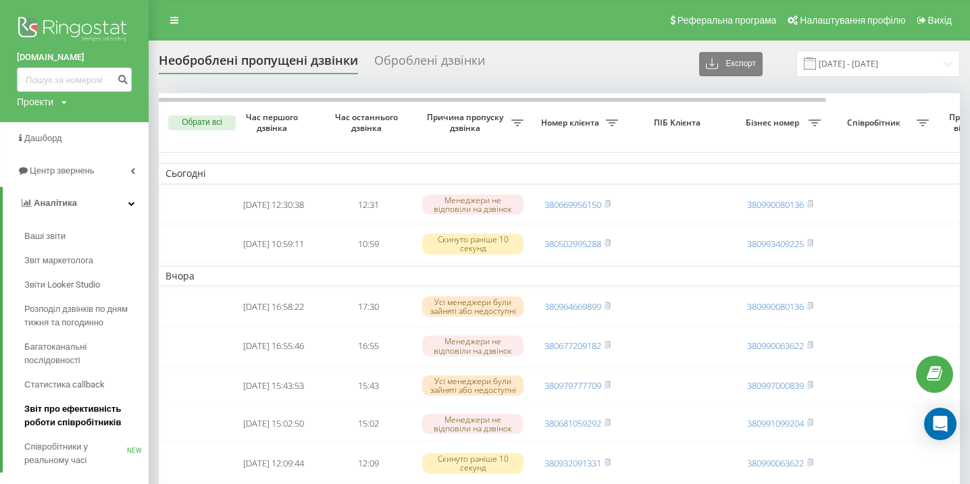
click at [83, 406] on span "Звіт про ефективність роботи співробітників" at bounding box center [83, 416] width 118 height 27
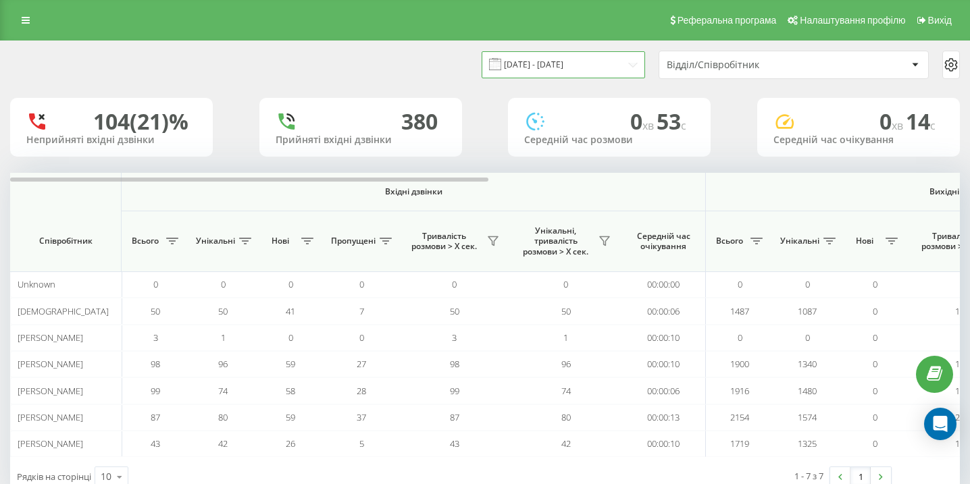
click at [588, 61] on input "[DATE] - [DATE]" at bounding box center [563, 64] width 163 height 26
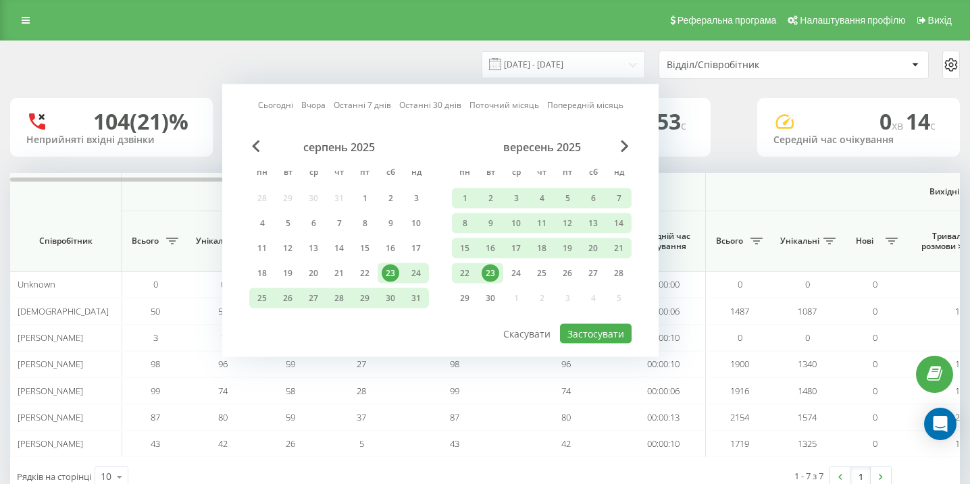
click at [492, 276] on div "23" at bounding box center [491, 274] width 18 height 18
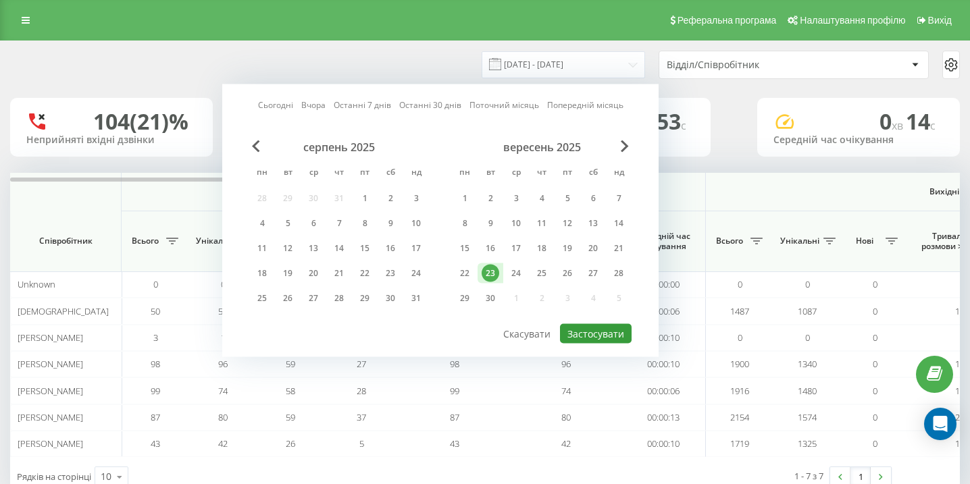
click at [612, 337] on button "Застосувати" at bounding box center [596, 334] width 72 height 20
type input "[DATE] - [DATE]"
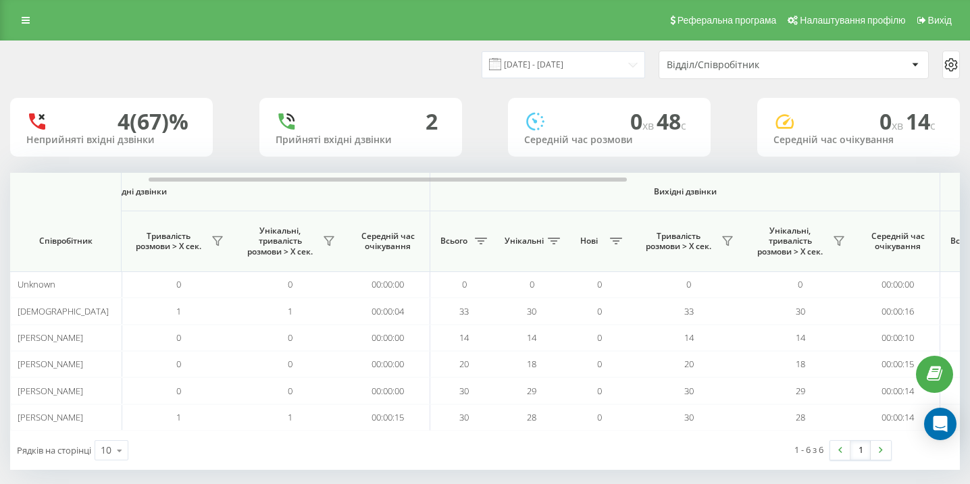
scroll to position [0, 935]
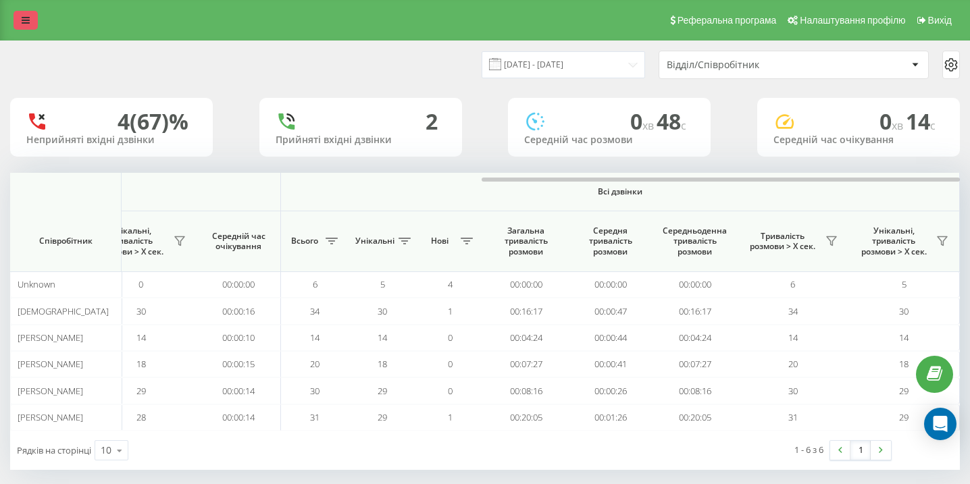
click at [24, 28] on link at bounding box center [26, 20] width 24 height 19
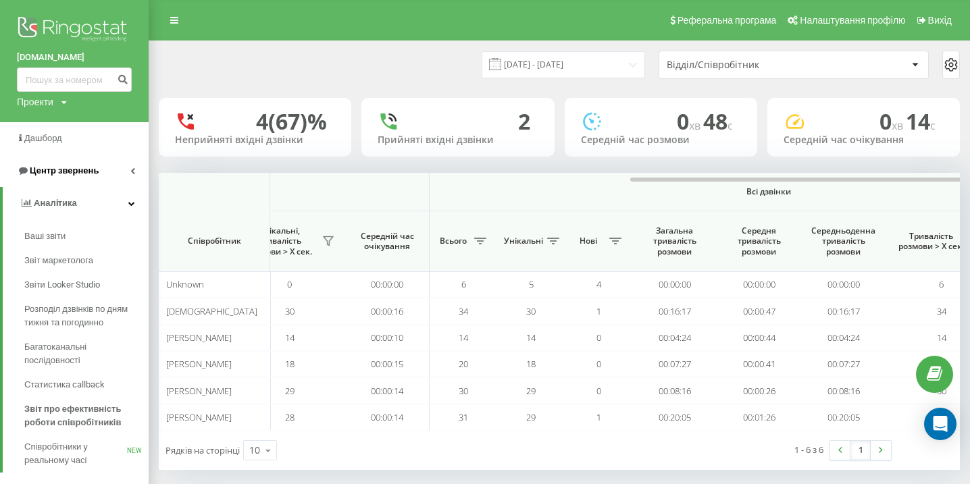
click at [93, 165] on span "Центр звернень" at bounding box center [58, 171] width 82 height 14
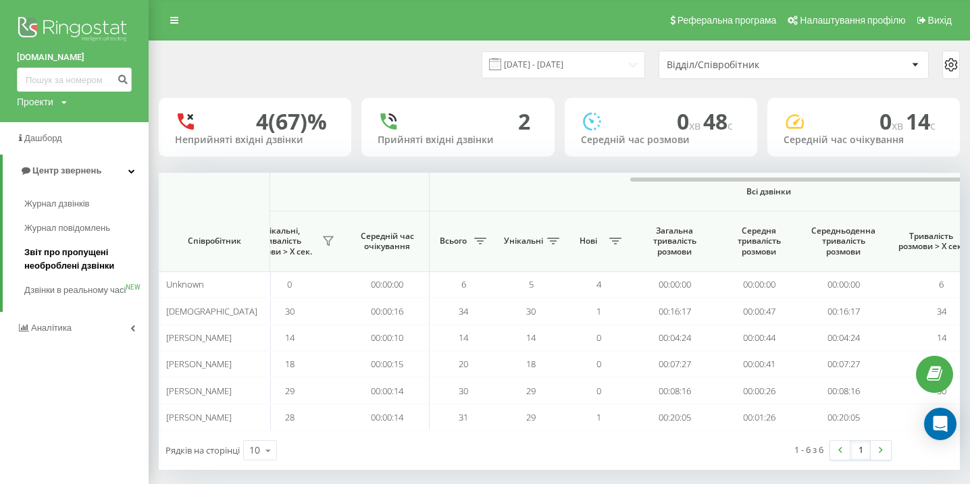
click at [80, 258] on span "Звіт про пропущені необроблені дзвінки" at bounding box center [83, 259] width 118 height 27
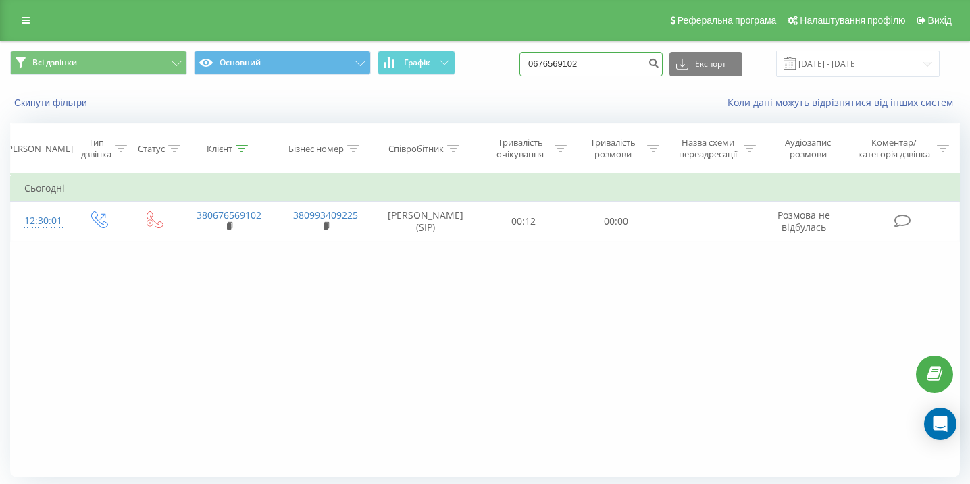
click at [604, 64] on input "0676569102" at bounding box center [591, 64] width 143 height 24
paste input "0664925806"
type input "0664925806"
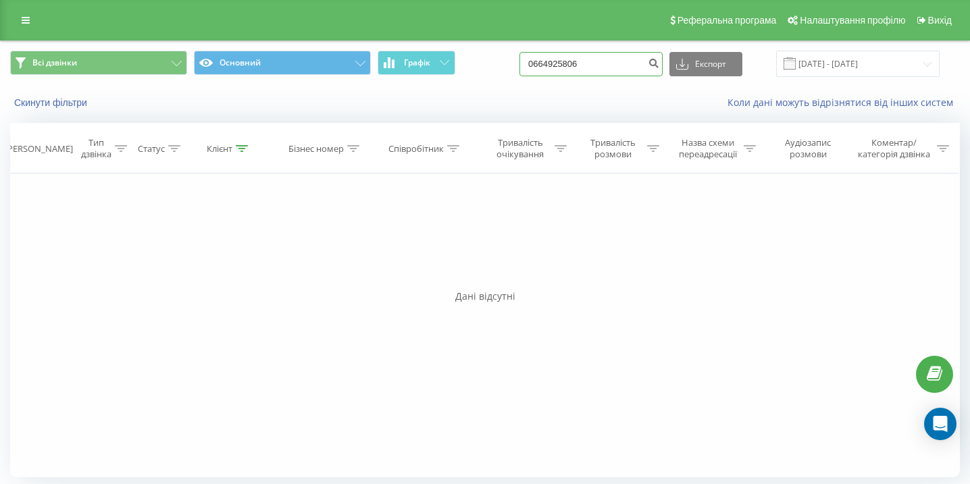
click at [592, 58] on input "0664925806" at bounding box center [591, 64] width 143 height 24
paste input "380664925806"
type input "380664925806"
click at [846, 66] on input "[DATE] - [DATE]" at bounding box center [857, 64] width 163 height 26
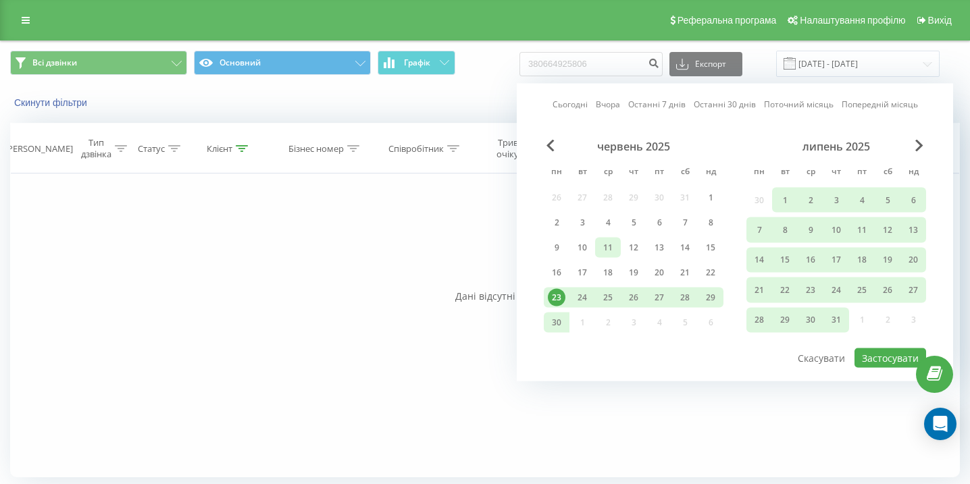
click at [601, 249] on div "11" at bounding box center [608, 248] width 18 height 18
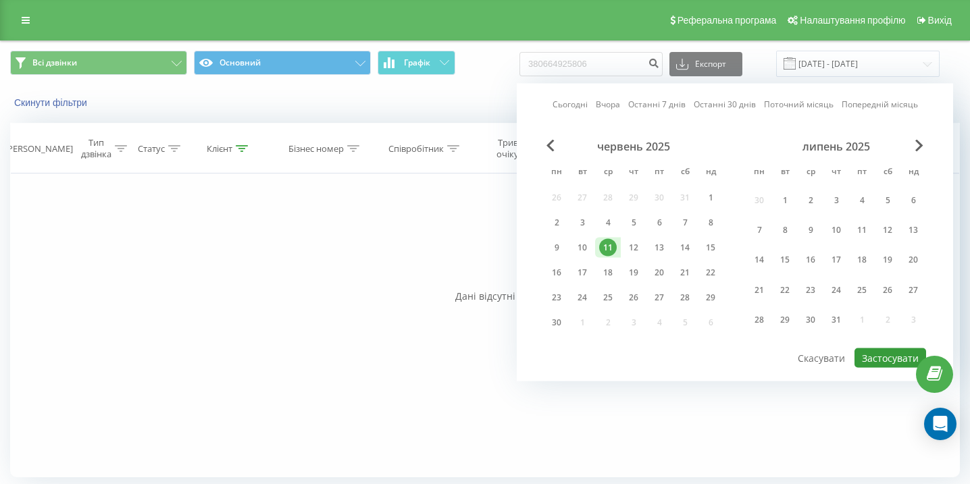
click at [881, 363] on button "Застосувати" at bounding box center [891, 359] width 72 height 20
type input "[DATE] - [DATE]"
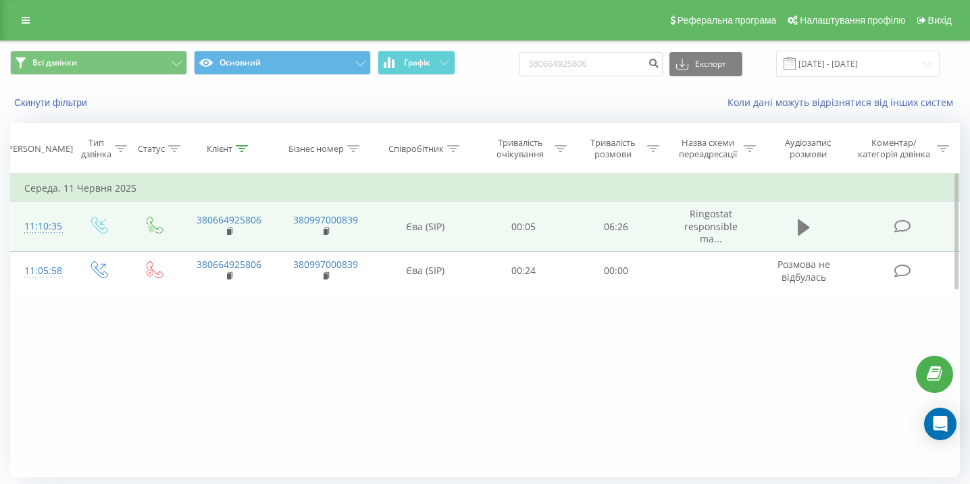
click at [801, 223] on icon at bounding box center [804, 227] width 12 height 16
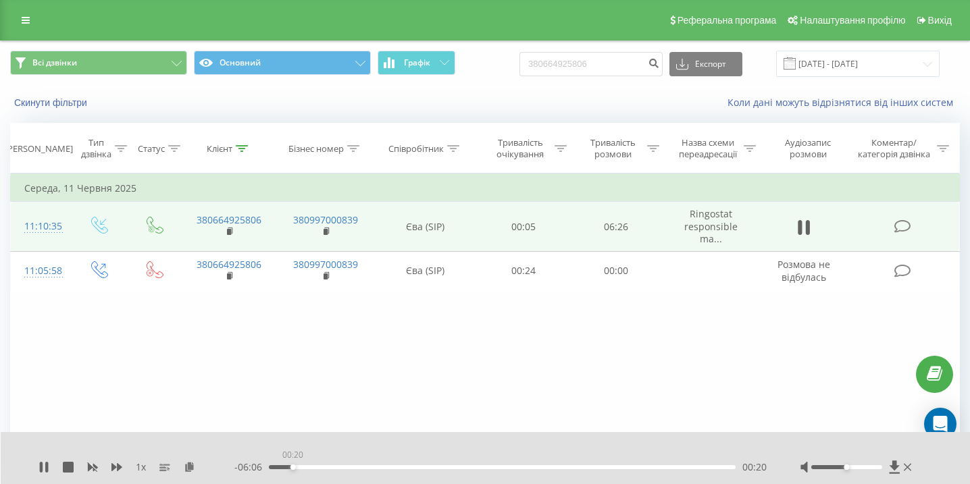
click at [293, 469] on div "00:20" at bounding box center [502, 467] width 467 height 4
click at [376, 467] on div "01:15" at bounding box center [502, 467] width 467 height 4
click at [424, 467] on div "01:49" at bounding box center [502, 467] width 467 height 4
click at [490, 467] on div "03:03" at bounding box center [502, 467] width 467 height 4
click at [542, 467] on div "03:26" at bounding box center [502, 467] width 467 height 4
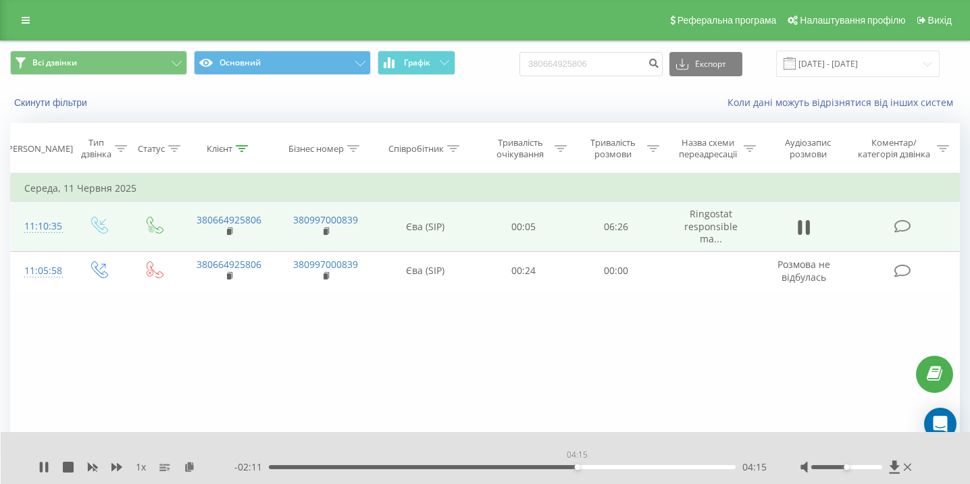
click at [577, 467] on div "04:15" at bounding box center [502, 467] width 467 height 4
click at [622, 466] on div "04:38" at bounding box center [502, 467] width 467 height 4
click at [661, 469] on div "05:25" at bounding box center [502, 467] width 467 height 4
click at [694, 468] on div "05:37" at bounding box center [502, 467] width 467 height 4
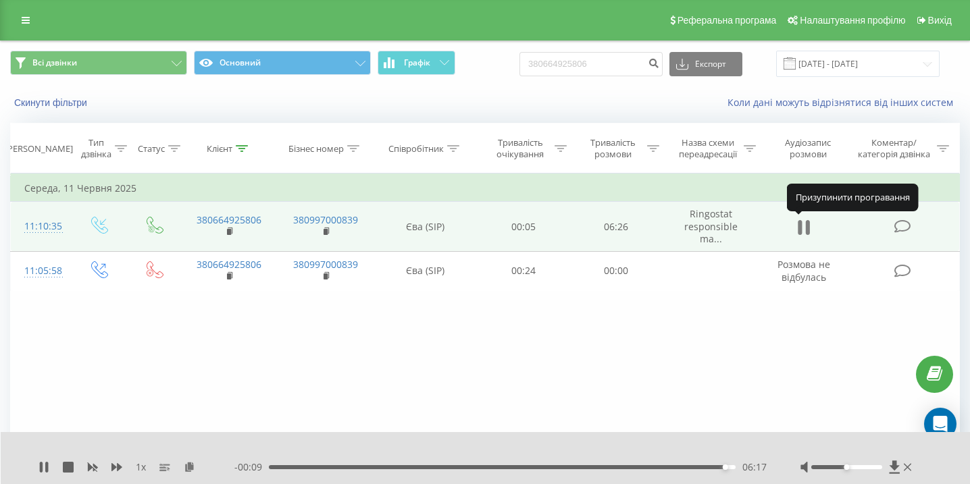
click at [798, 230] on icon at bounding box center [804, 227] width 12 height 19
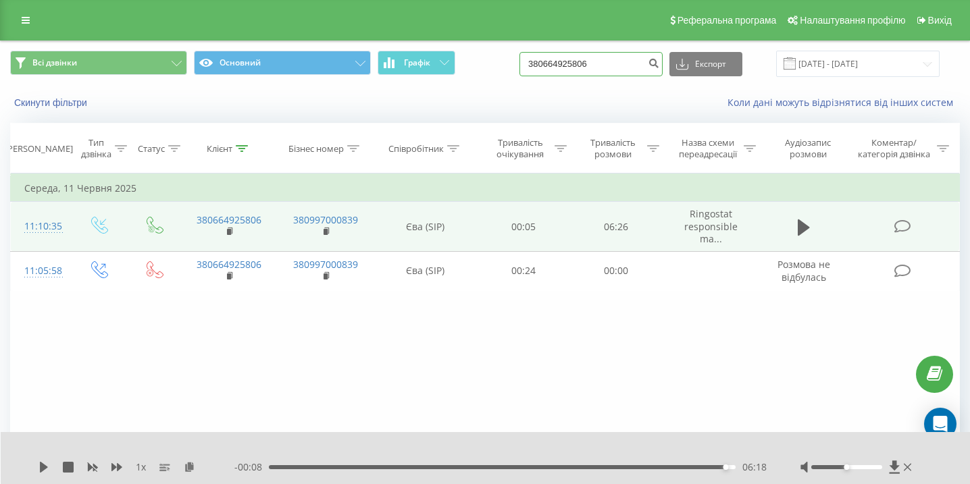
click at [583, 55] on input "380664925806" at bounding box center [591, 64] width 143 height 24
paste input "0504469293"
type input "0504469293"
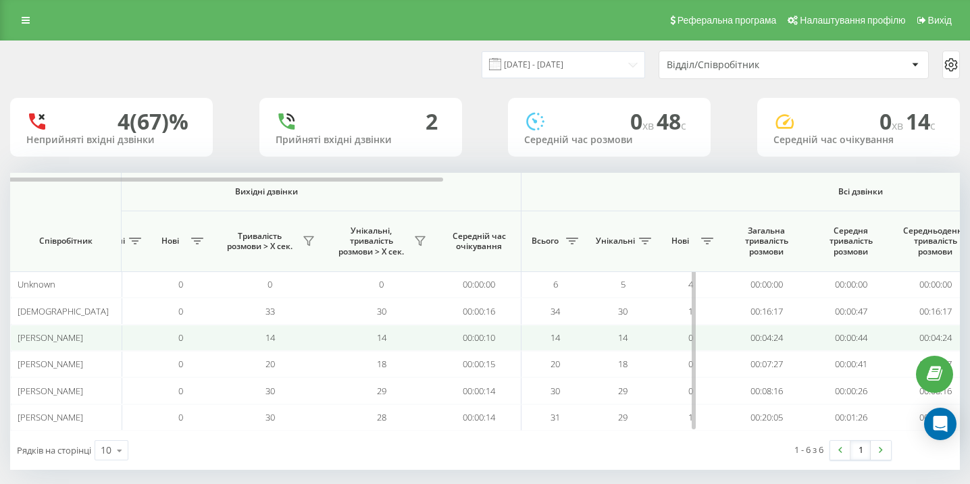
scroll to position [0, 935]
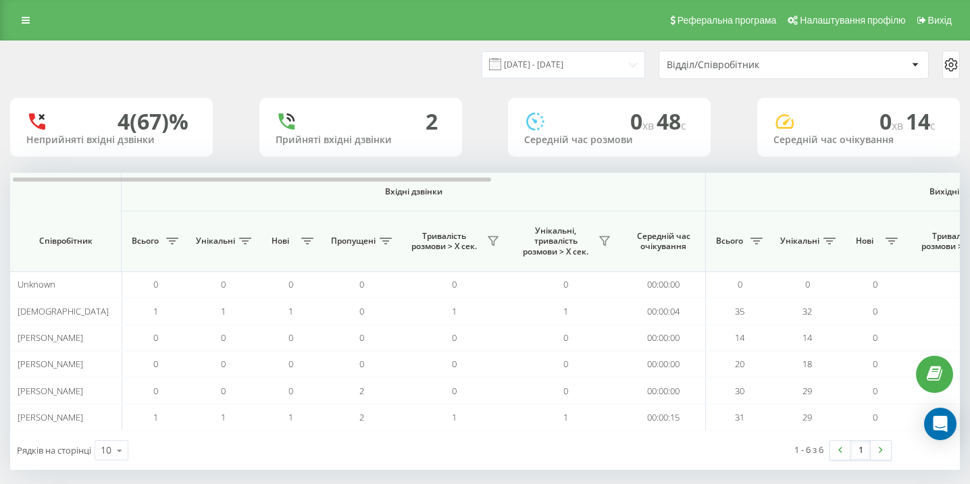
scroll to position [0, 935]
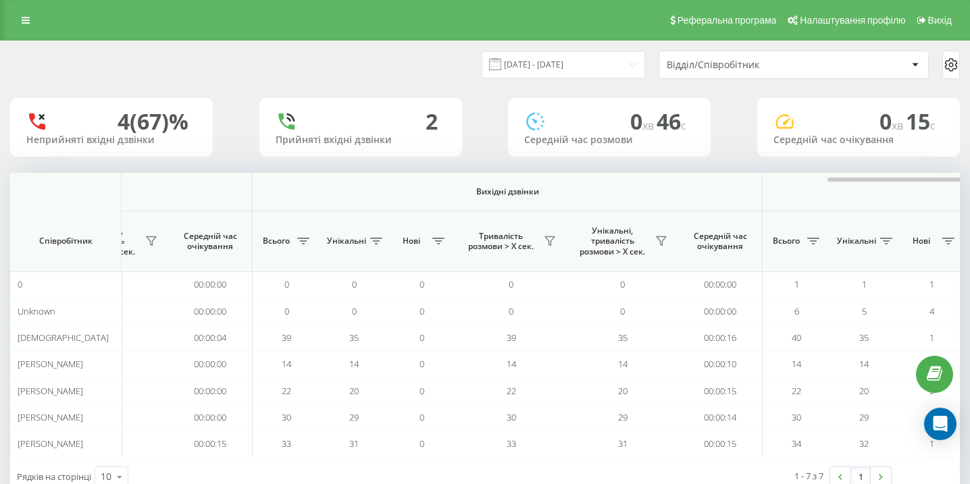
scroll to position [0, 935]
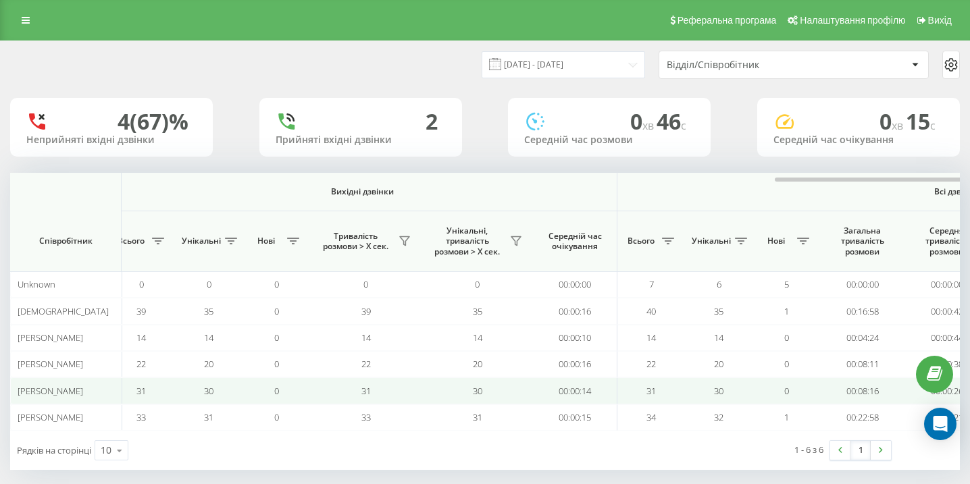
scroll to position [0, 935]
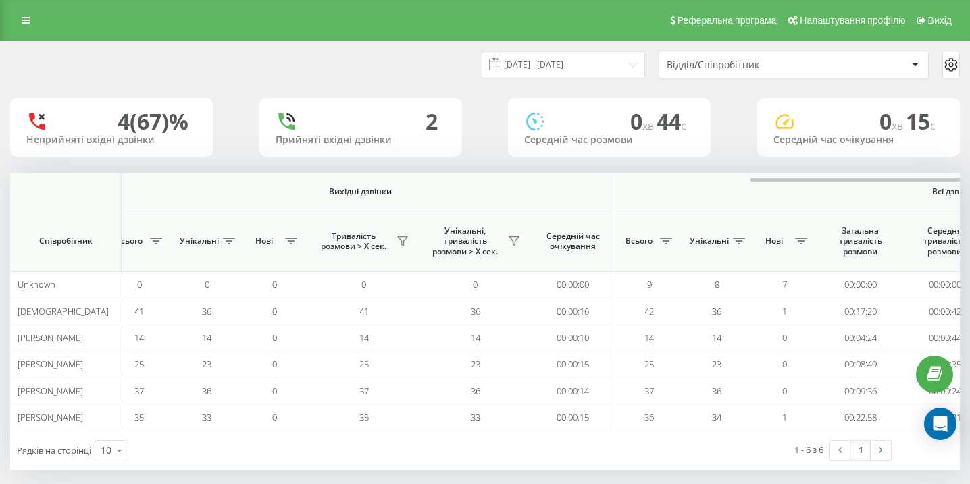
scroll to position [0, 935]
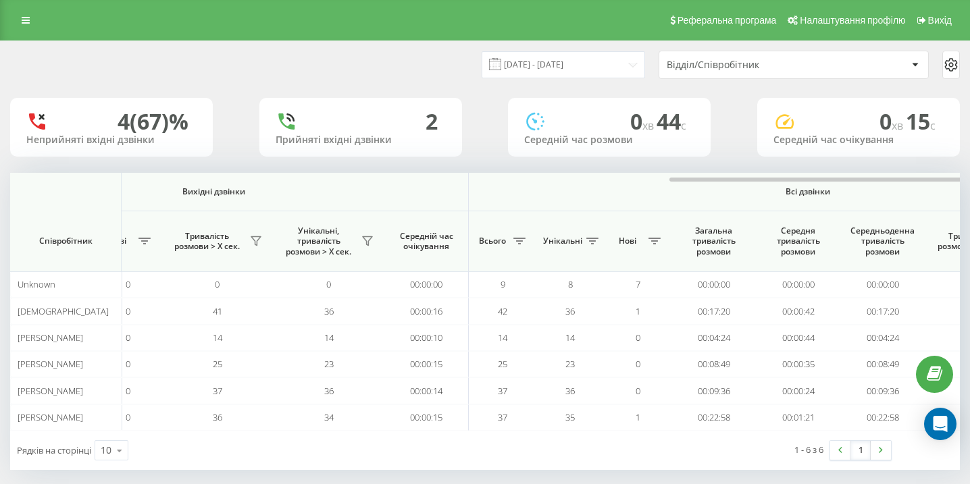
scroll to position [0, 935]
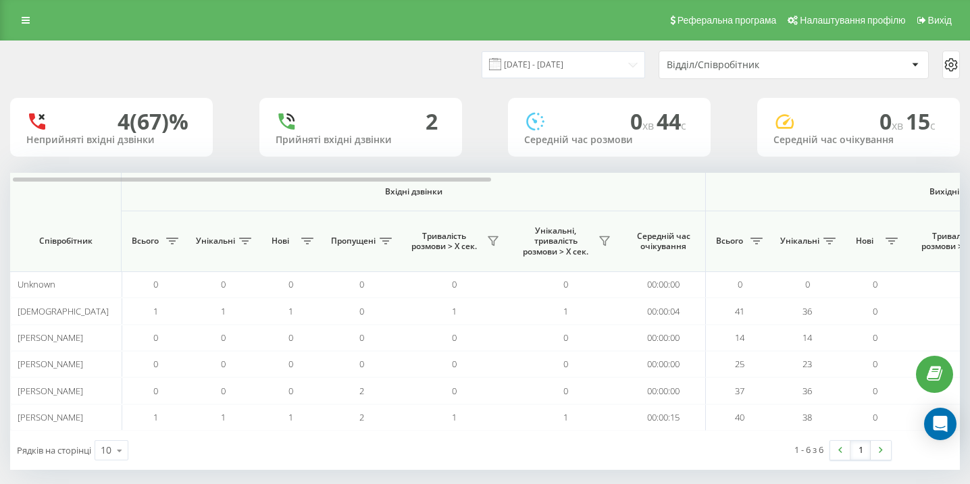
scroll to position [0, 935]
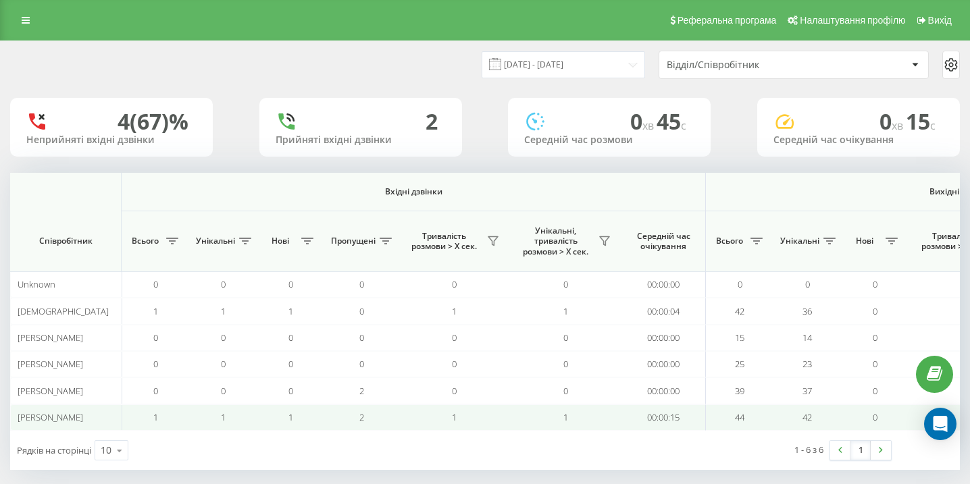
scroll to position [0, 935]
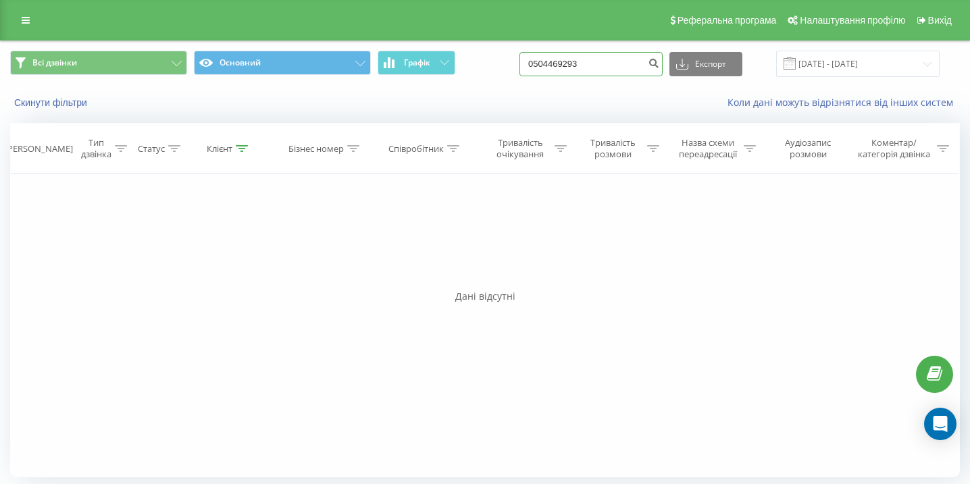
click at [608, 70] on input "0504469293" at bounding box center [591, 64] width 143 height 24
paste input "0938474846"
type input "0938474846"
click at [628, 72] on input "0938474846" at bounding box center [591, 64] width 143 height 24
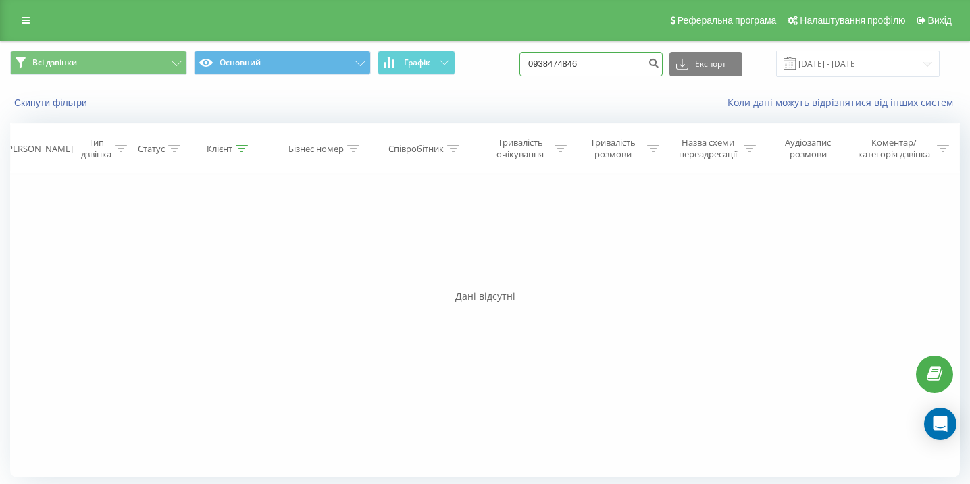
click at [628, 72] on input "0938474846" at bounding box center [591, 64] width 143 height 24
paste input "0986864260"
type input "0986864260"
click at [601, 64] on input "0986864260" at bounding box center [591, 64] width 143 height 24
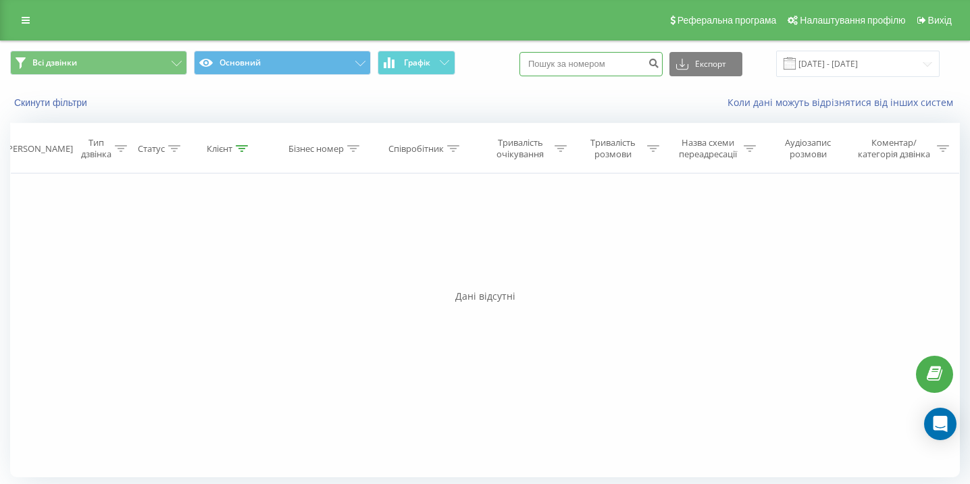
paste input "0996661543"
type input "0996661543"
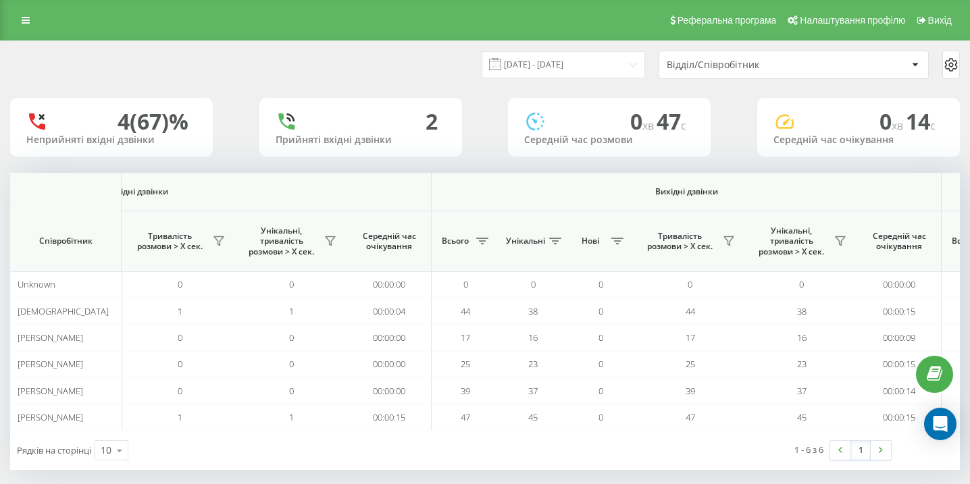
scroll to position [0, 935]
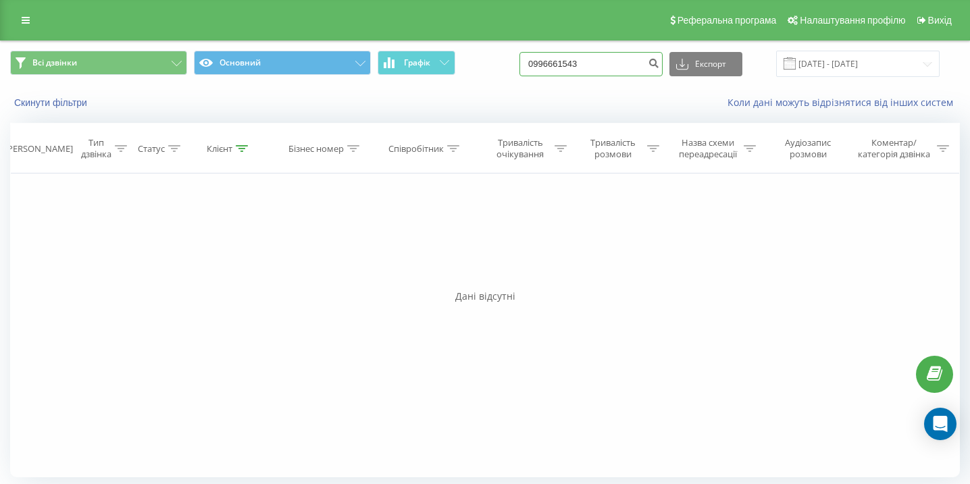
click at [630, 74] on input "0996661543" at bounding box center [591, 64] width 143 height 24
paste input "0679058570"
type input "0679058570"
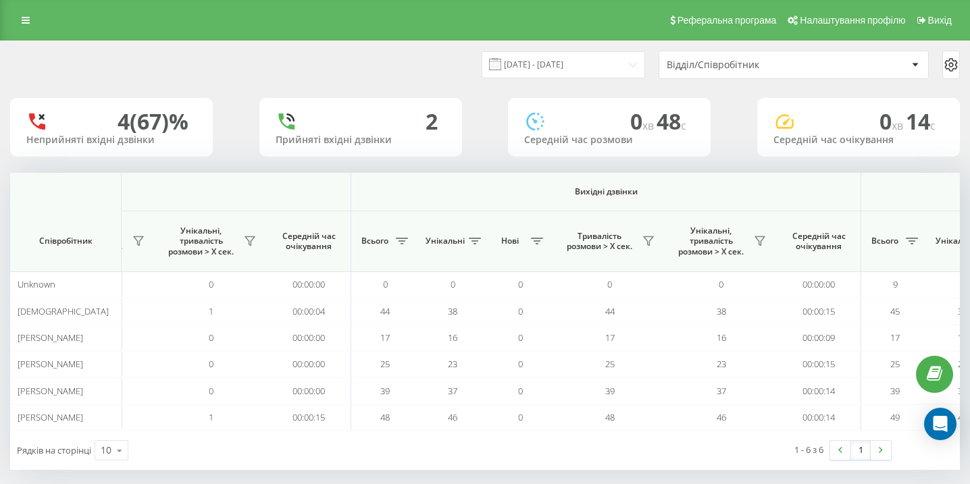
scroll to position [0, 935]
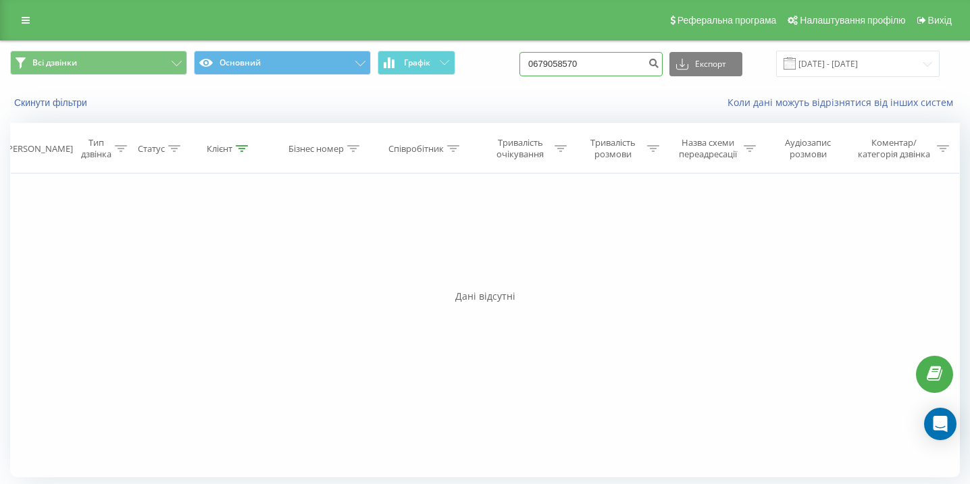
click at [632, 67] on input "0679058570" at bounding box center [591, 64] width 143 height 24
paste input "0673511983"
type input "0673511983"
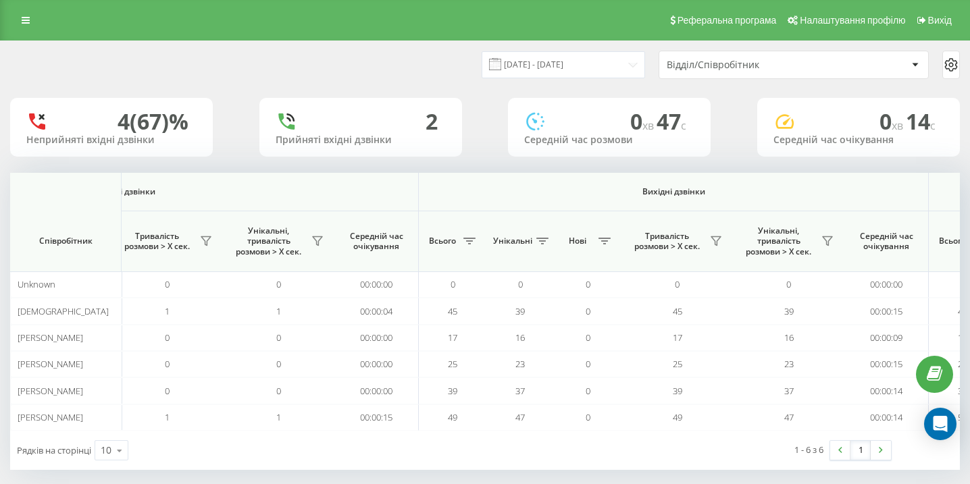
scroll to position [0, 935]
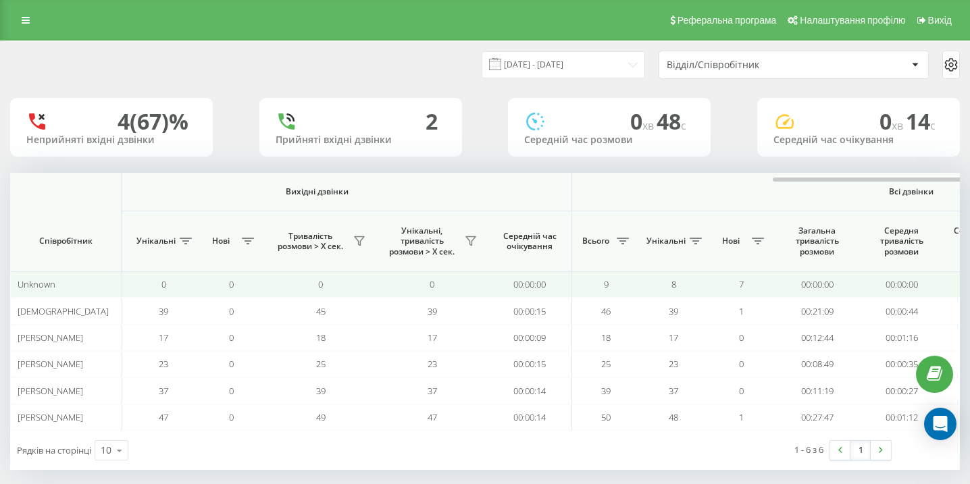
scroll to position [0, 935]
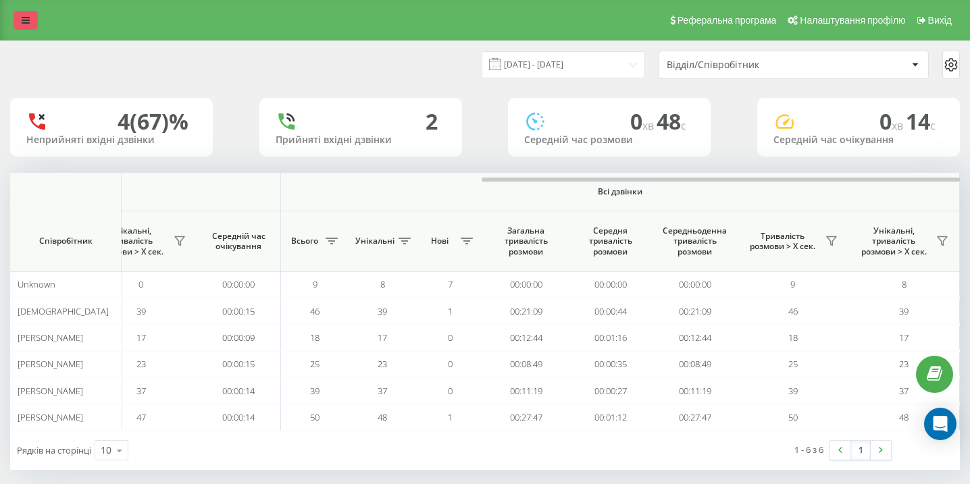
click at [27, 16] on icon at bounding box center [26, 20] width 8 height 9
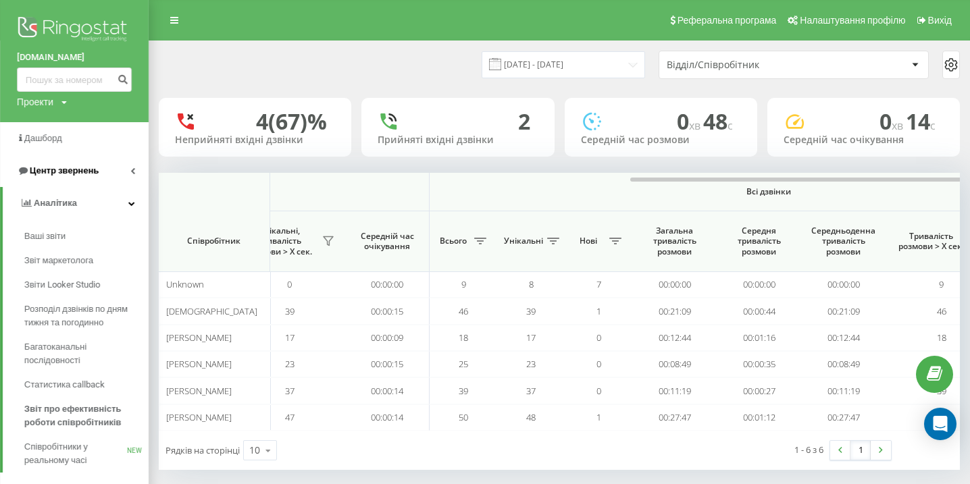
click at [117, 176] on link "Центр звернень" at bounding box center [74, 171] width 149 height 32
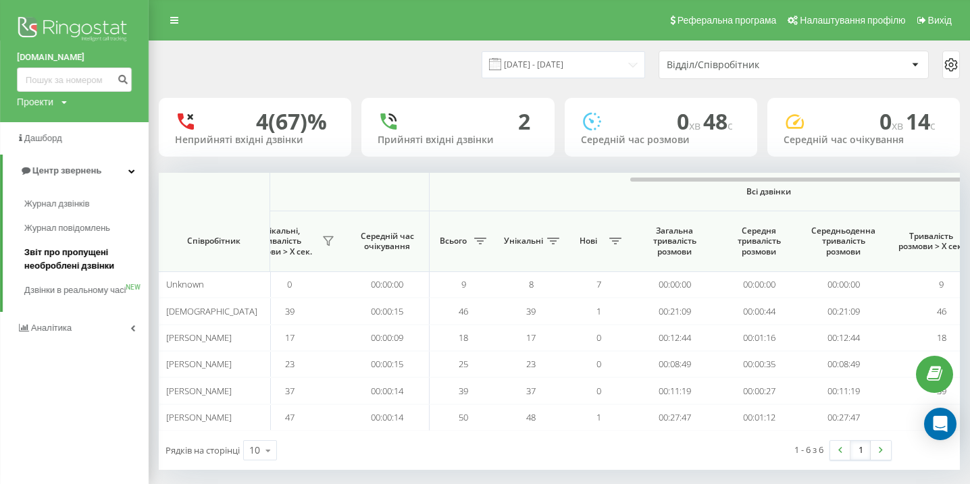
click at [85, 258] on span "Звіт про пропущені необроблені дзвінки" at bounding box center [83, 259] width 118 height 27
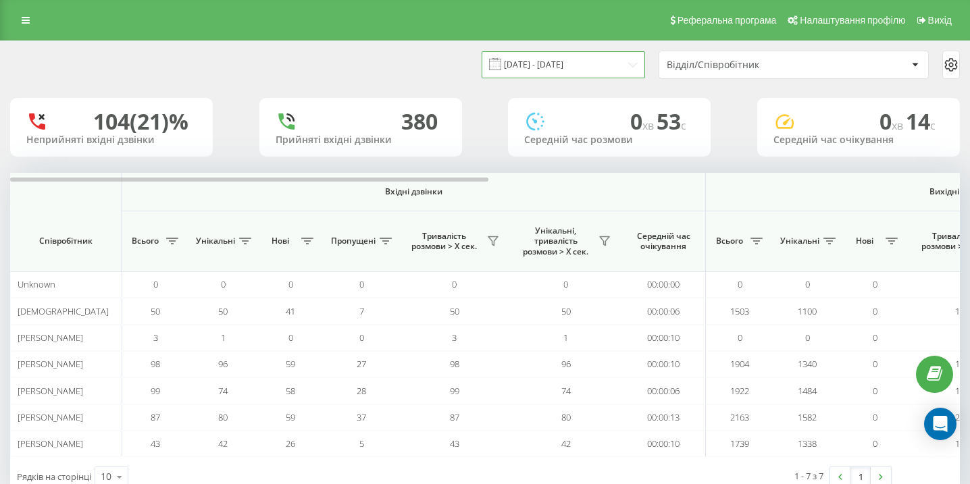
click at [579, 57] on input "[DATE] - [DATE]" at bounding box center [563, 64] width 163 height 26
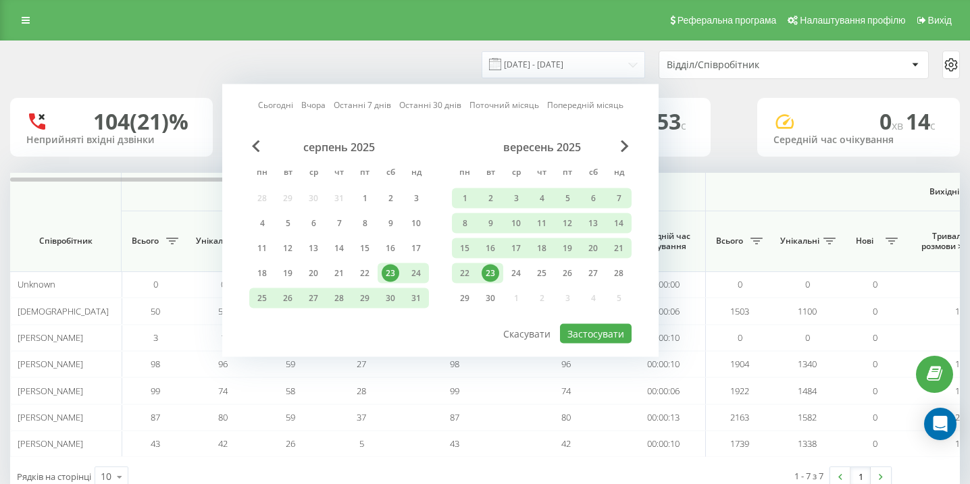
click at [492, 272] on div "23" at bounding box center [491, 274] width 18 height 18
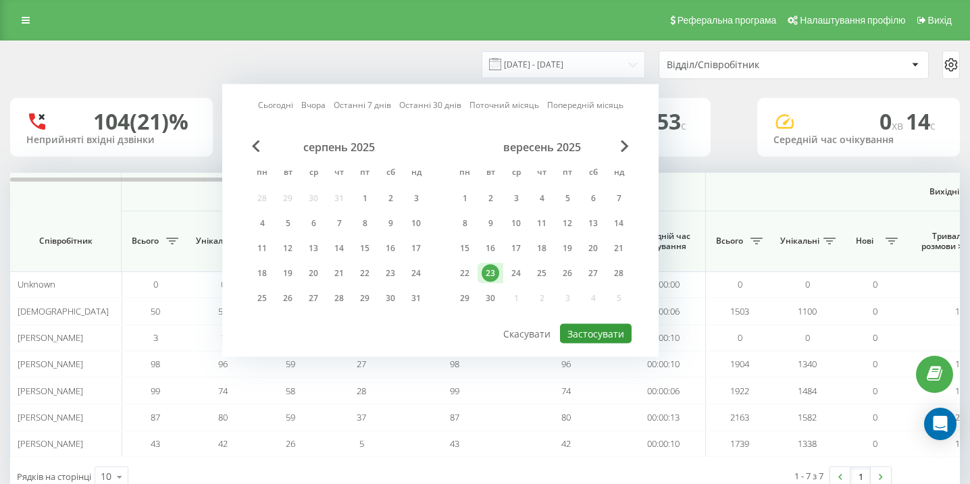
click at [611, 342] on button "Застосувати" at bounding box center [596, 334] width 72 height 20
type input "[DATE] - [DATE]"
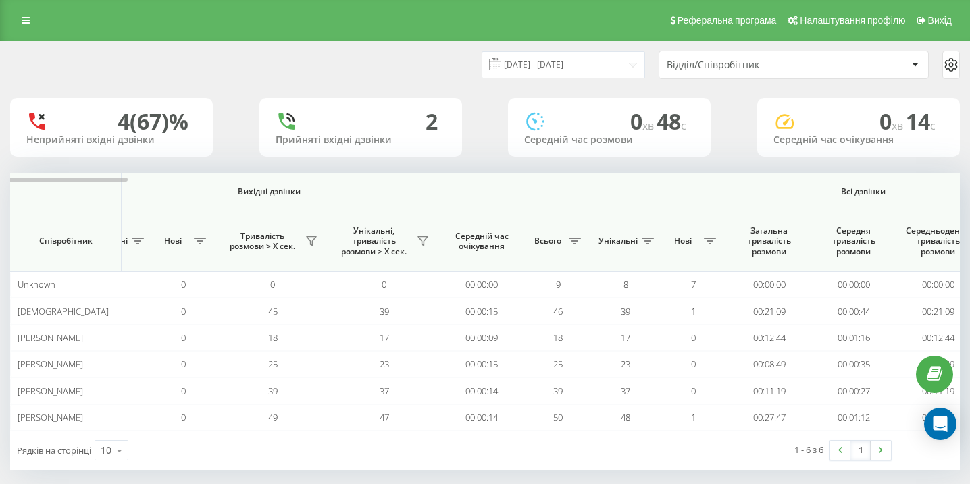
scroll to position [0, 935]
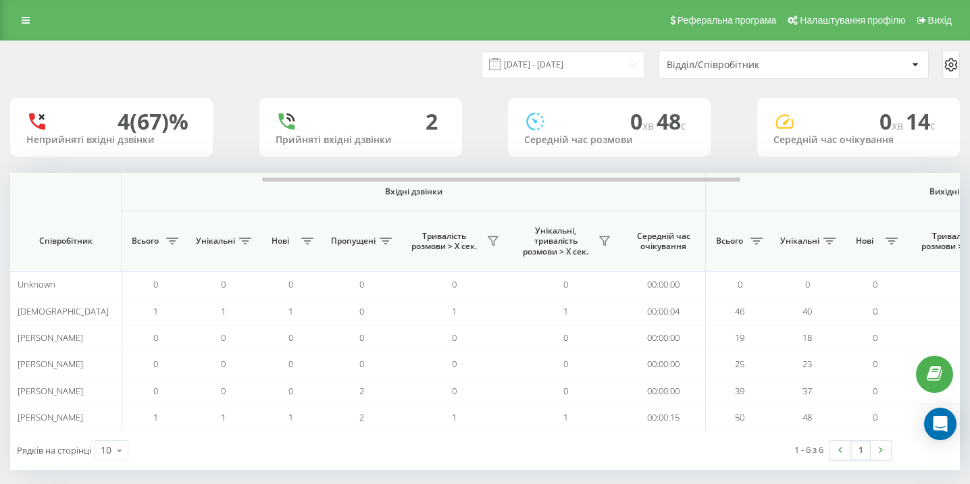
scroll to position [0, 935]
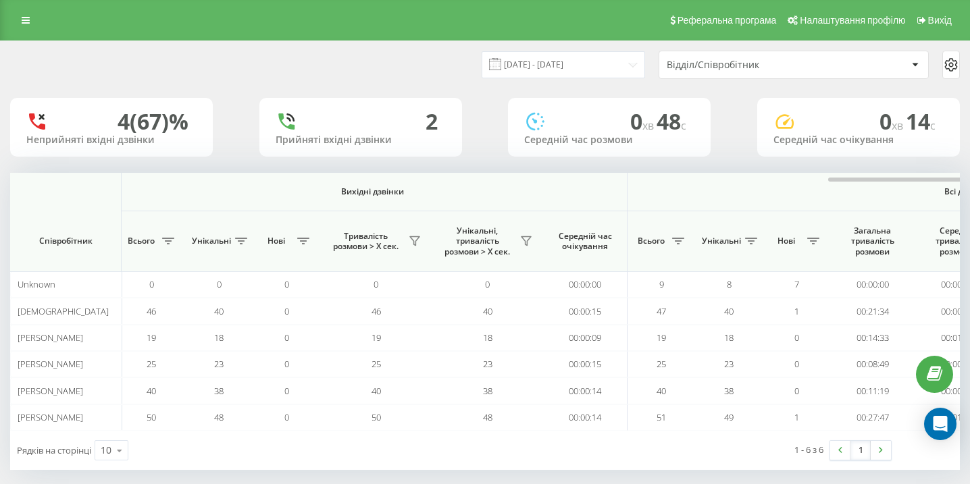
scroll to position [0, 935]
